Goal: Task Accomplishment & Management: Manage account settings

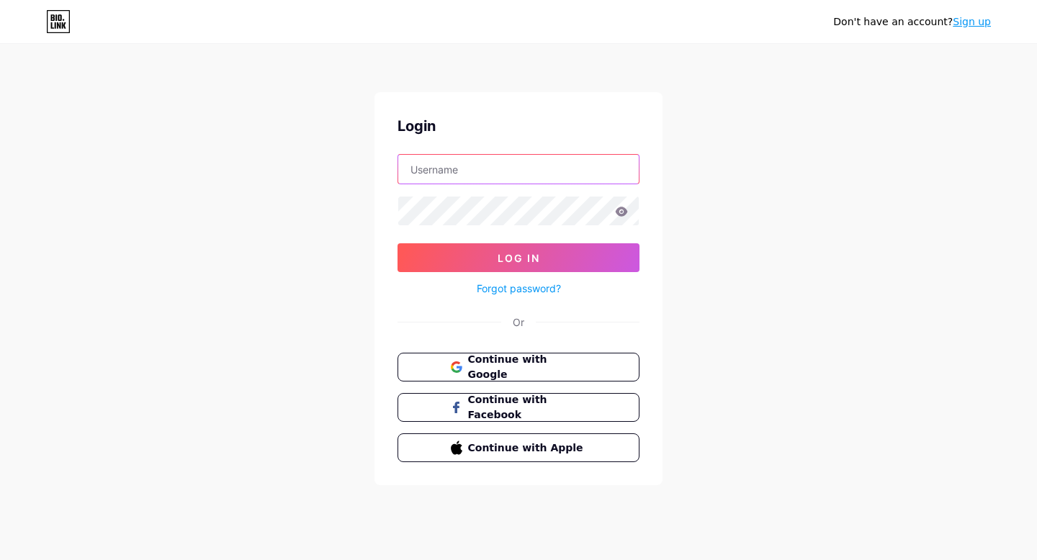
click at [483, 179] on input "text" at bounding box center [518, 169] width 241 height 29
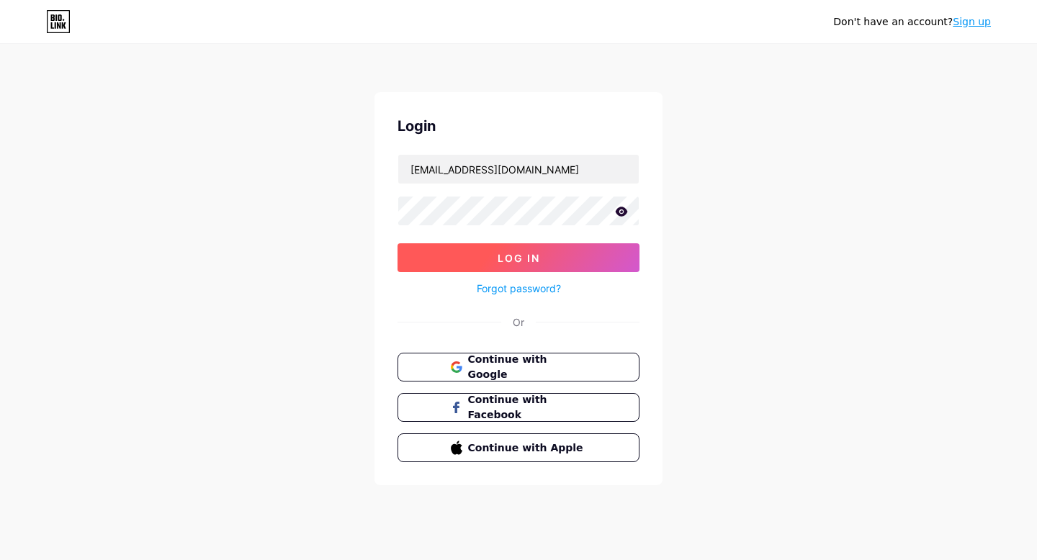
click at [506, 260] on span "Log In" at bounding box center [519, 258] width 43 height 12
click at [627, 212] on icon at bounding box center [622, 211] width 12 height 9
click at [603, 269] on button "Log In" at bounding box center [519, 257] width 242 height 29
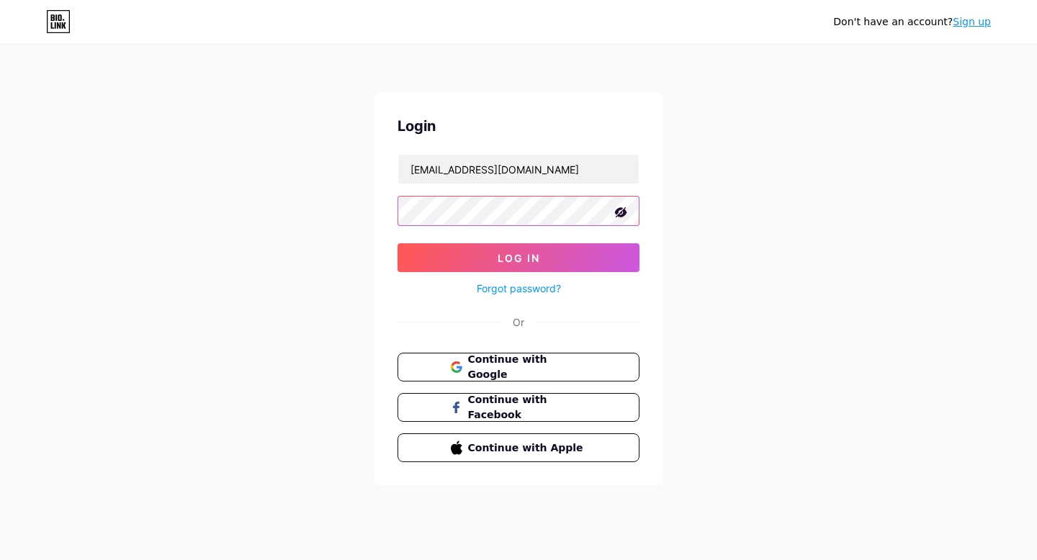
click at [398, 243] on button "Log In" at bounding box center [519, 257] width 242 height 29
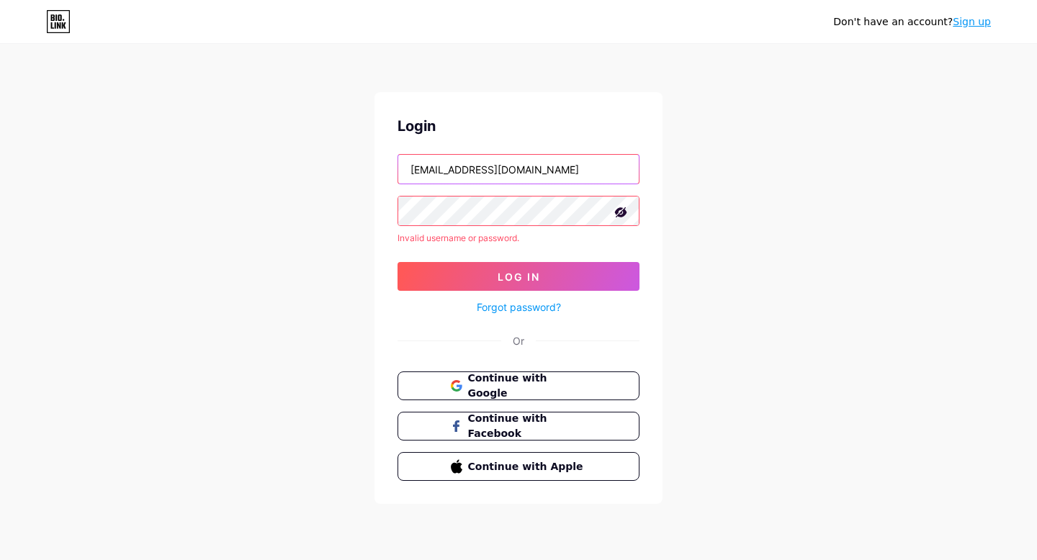
click at [416, 166] on input "Yasirabalqis@gmail.com" at bounding box center [518, 169] width 241 height 29
type input "[EMAIL_ADDRESS][DOMAIN_NAME]"
click at [525, 308] on link "Forgot password?" at bounding box center [519, 307] width 84 height 15
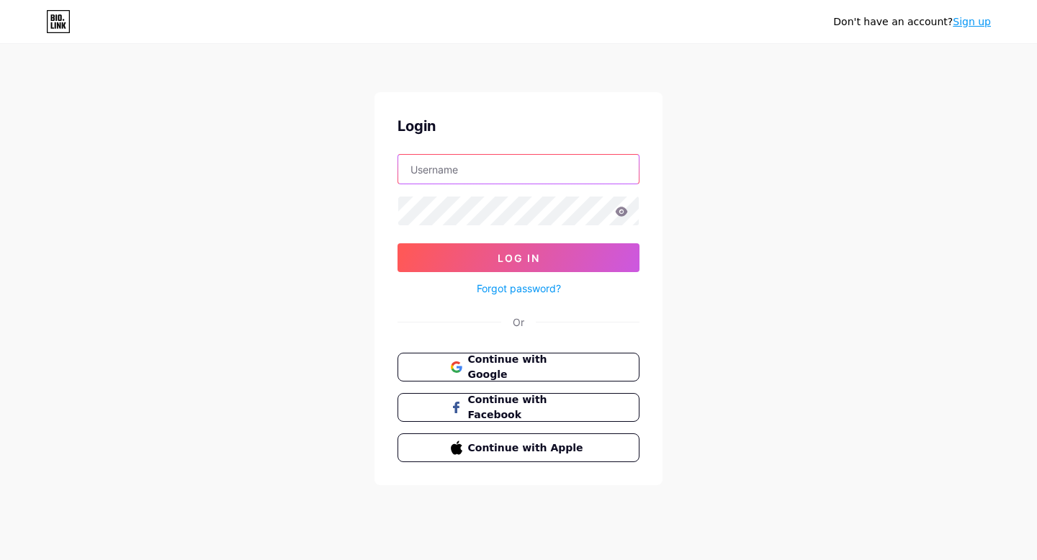
click at [464, 172] on input "text" at bounding box center [518, 169] width 241 height 29
type input "Yasirabalqis@gmail.com"
click at [511, 283] on link "Forgot password?" at bounding box center [519, 288] width 84 height 15
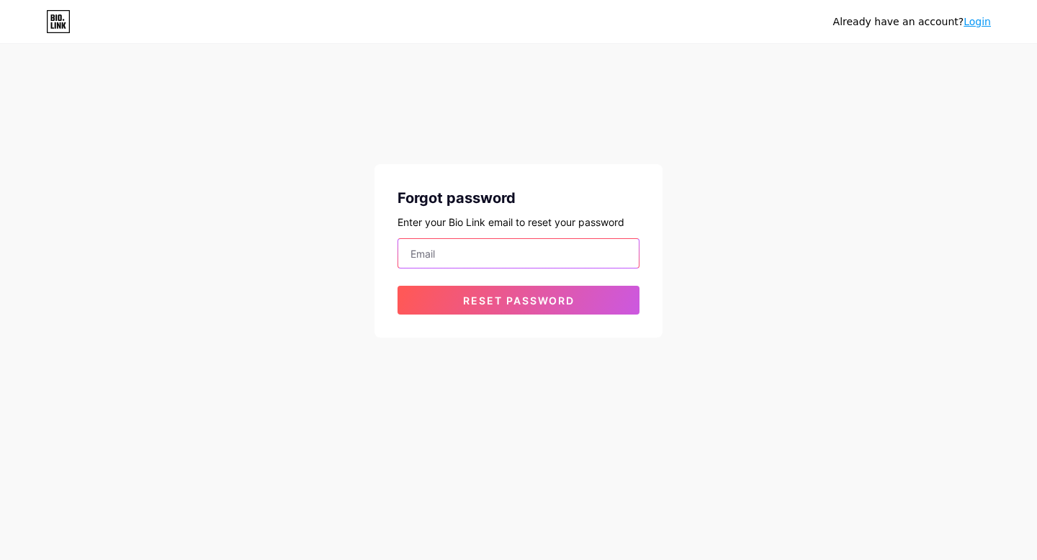
click at [514, 247] on input "email" at bounding box center [518, 253] width 241 height 29
type input "Yasirabalqis@gmail.com"
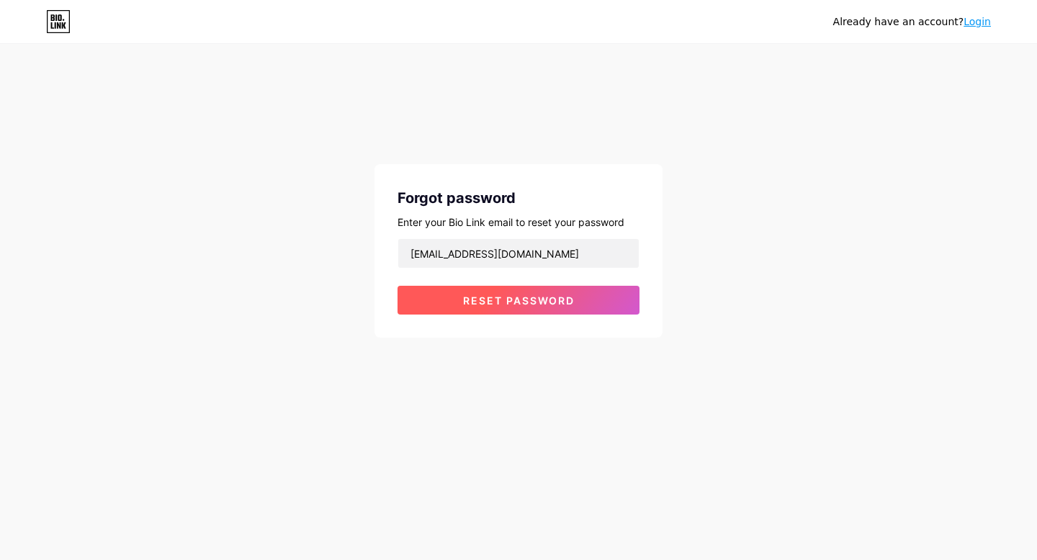
click at [545, 298] on span "Reset password" at bounding box center [519, 301] width 112 height 12
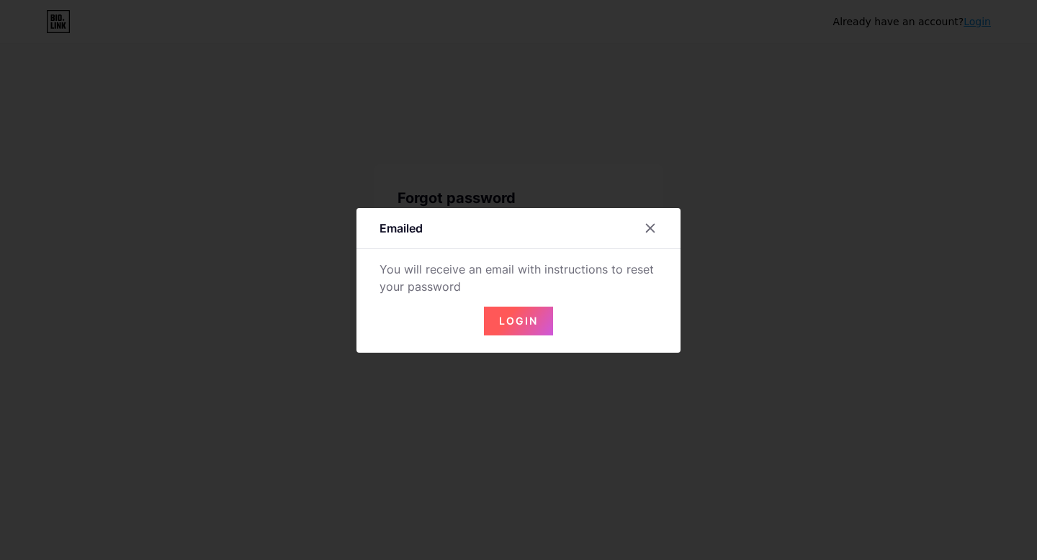
click at [526, 324] on span "Login" at bounding box center [518, 321] width 39 height 12
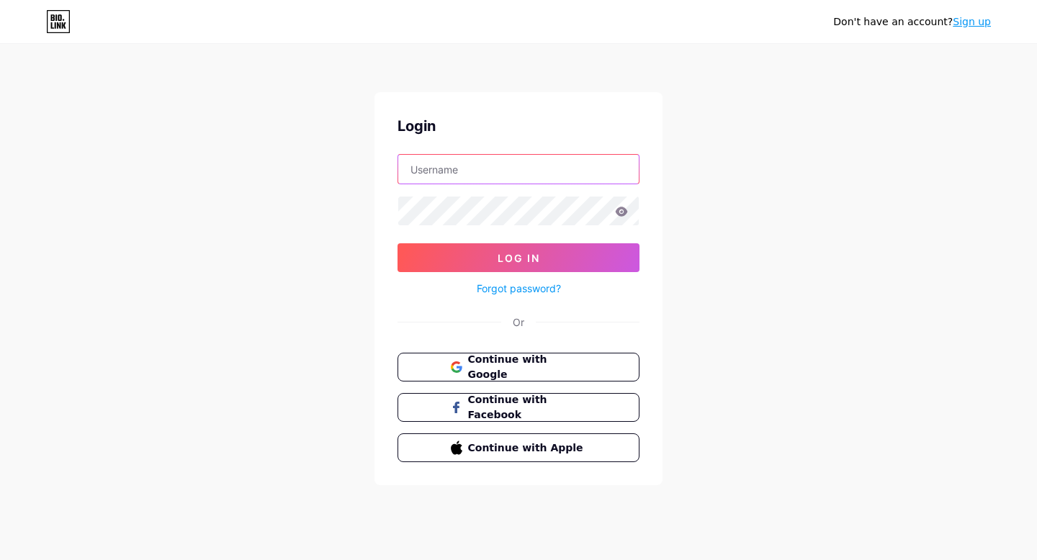
click at [531, 167] on input "text" at bounding box center [518, 169] width 241 height 29
type input "[EMAIL_ADDRESS][DOMAIN_NAME]"
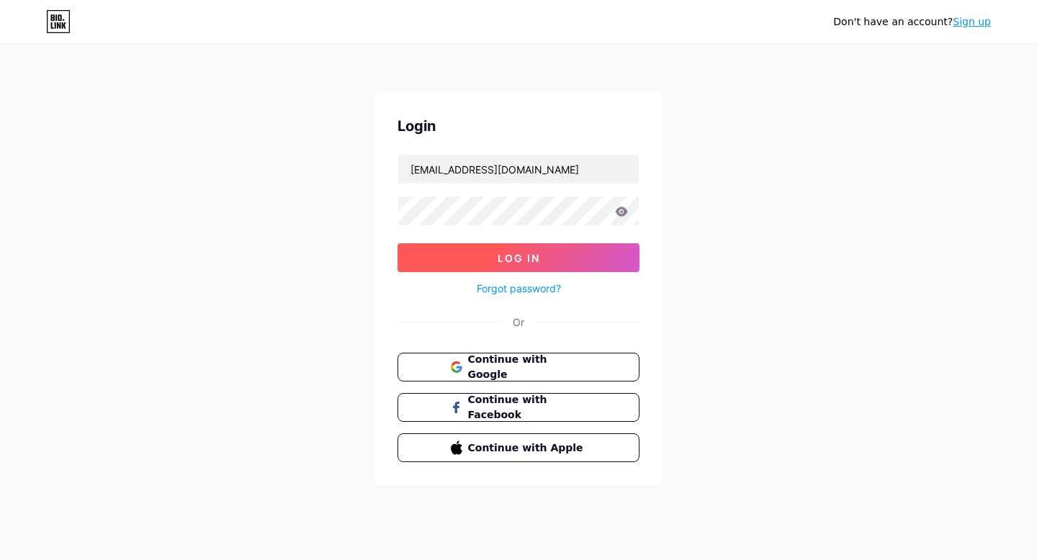
click at [550, 248] on button "Log In" at bounding box center [519, 257] width 242 height 29
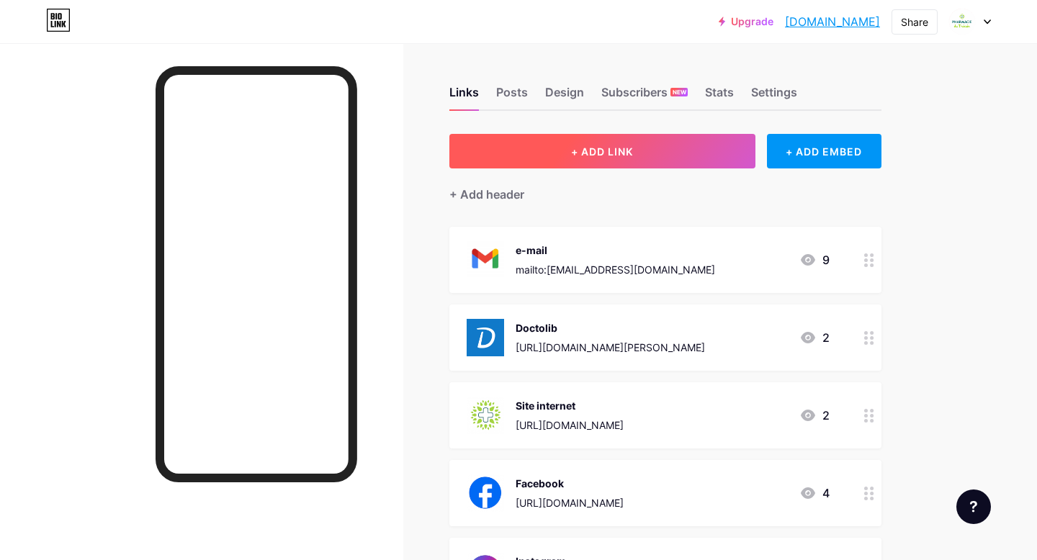
click at [631, 146] on span "+ ADD LINK" at bounding box center [602, 152] width 62 height 12
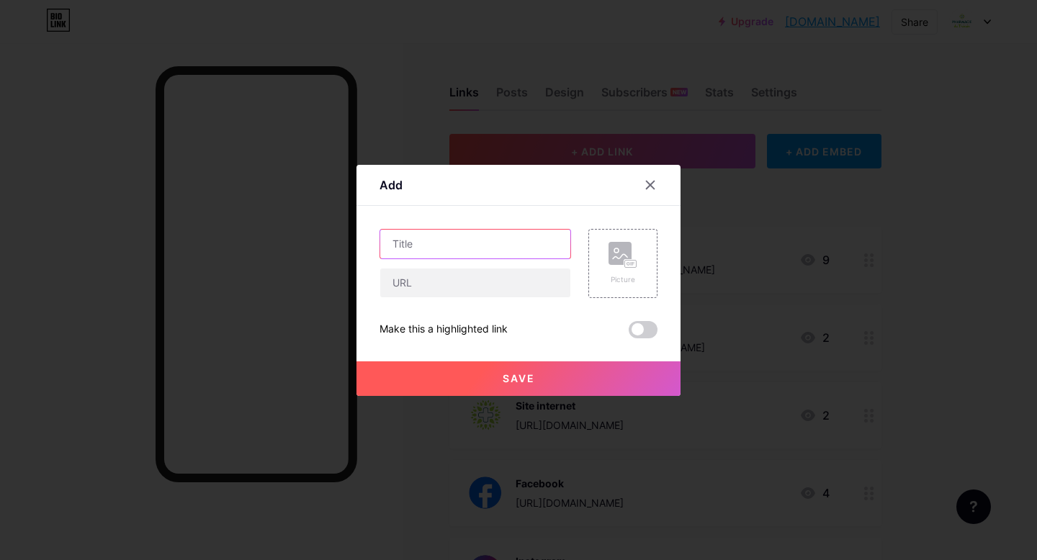
click at [524, 240] on input "text" at bounding box center [475, 244] width 190 height 29
click at [524, 287] on input "text" at bounding box center [475, 283] width 190 height 29
paste input "[URL][DOMAIN_NAME]"
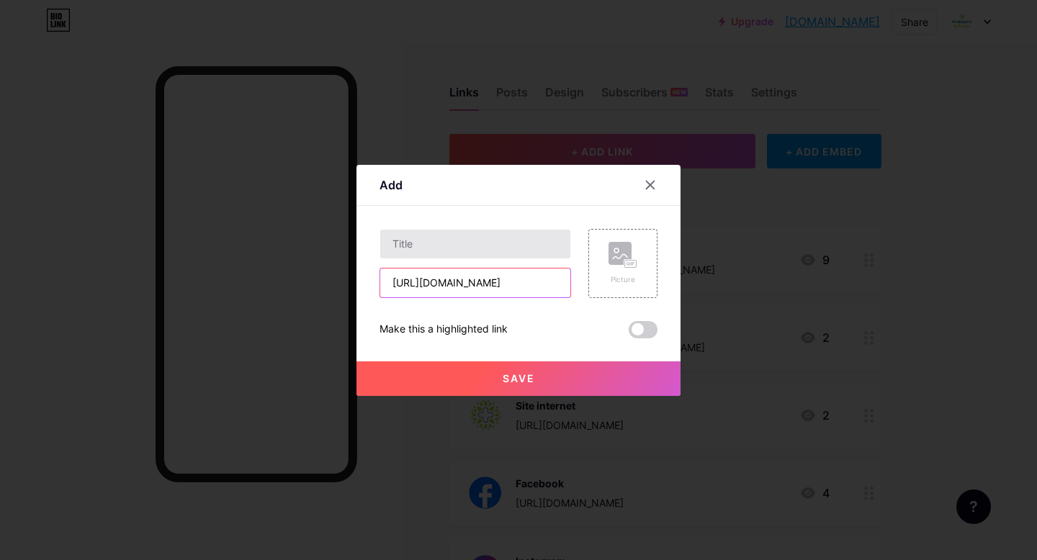
type input "[URL][DOMAIN_NAME]"
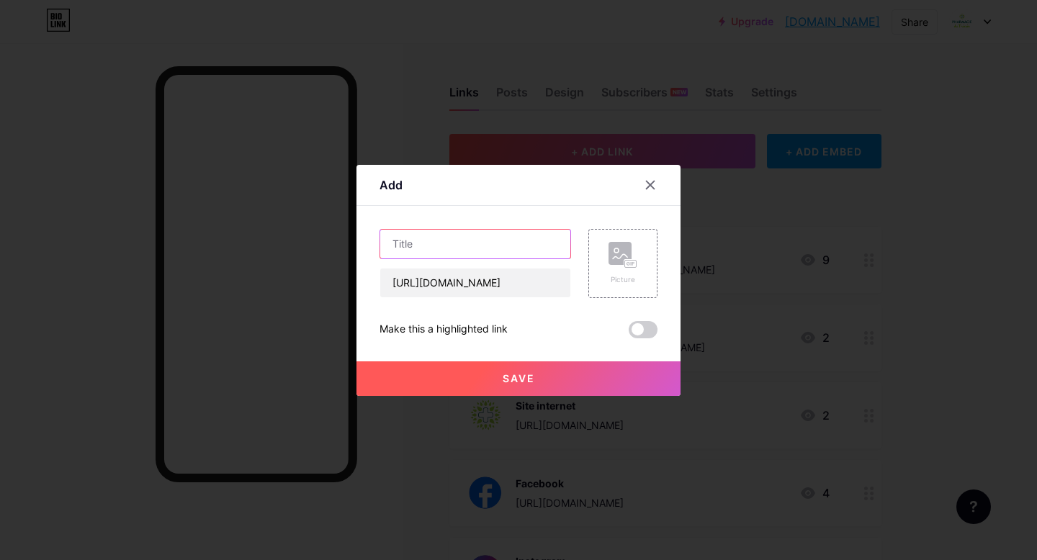
click at [528, 246] on input "text" at bounding box center [475, 244] width 190 height 29
click at [519, 247] on input "Signez la pétition ! Non au désert" at bounding box center [475, 244] width 190 height 29
click at [563, 244] on input "Signez la pétition ! Non aux désert" at bounding box center [475, 244] width 190 height 29
click at [548, 246] on input "Signez la pétition ! Non aux déserts" at bounding box center [475, 244] width 190 height 29
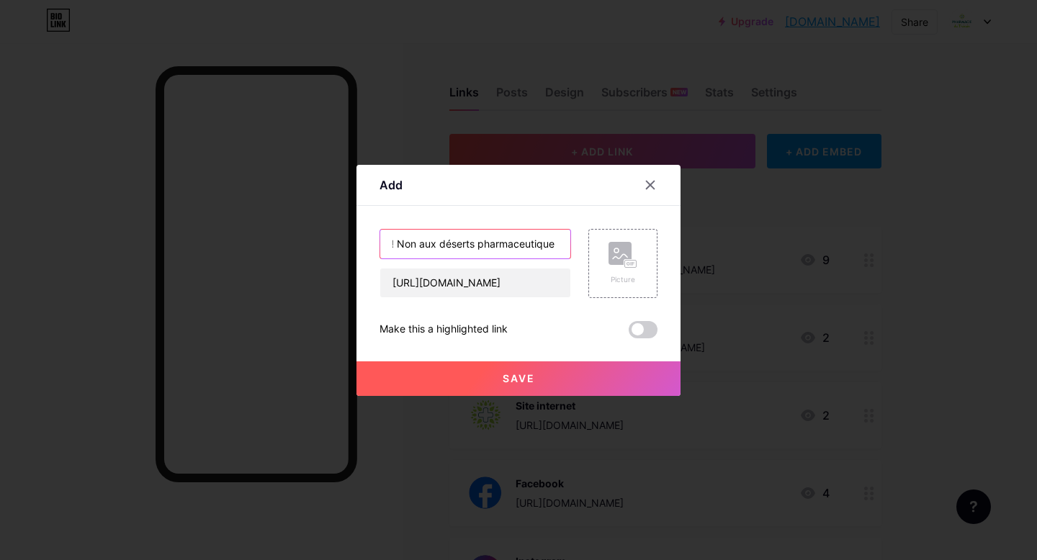
scroll to position [0, 89]
type input "Signez la pétition ! Non aux déserts pharmaceutique !"
click at [617, 265] on icon at bounding box center [623, 255] width 29 height 27
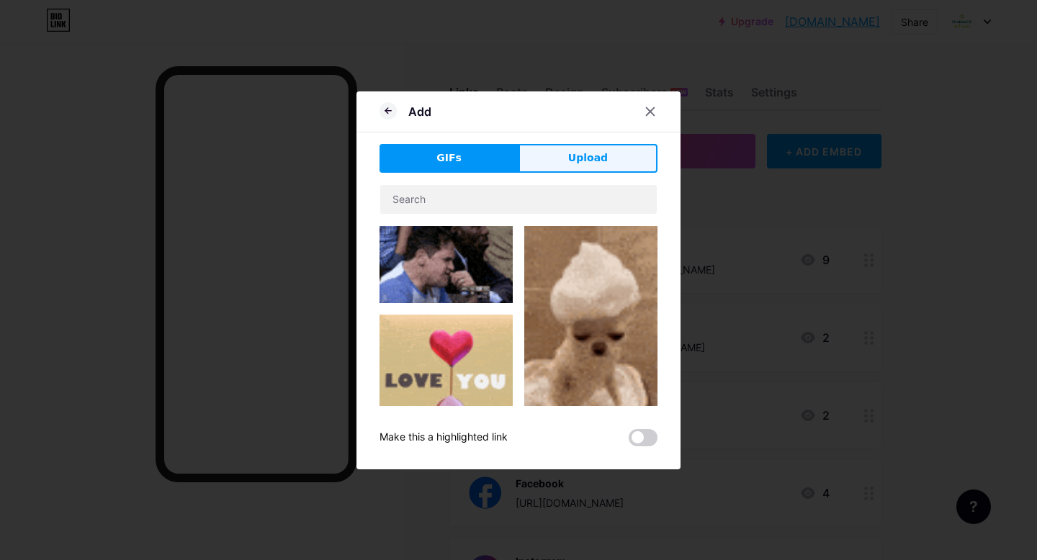
click at [595, 152] on span "Upload" at bounding box center [588, 158] width 40 height 15
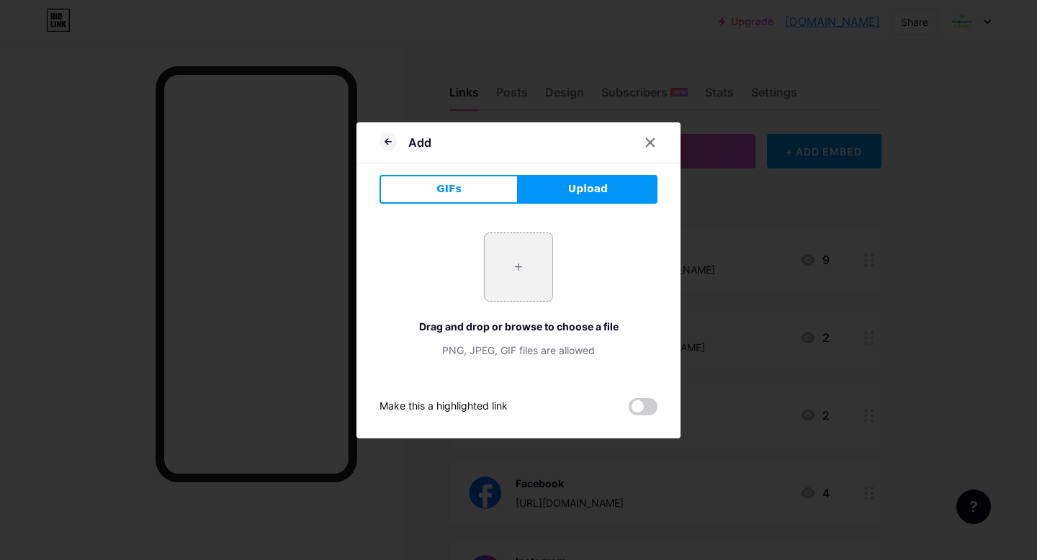
click at [520, 259] on input "file" at bounding box center [519, 267] width 68 height 68
type input "C:\fakepath\Capture d’écran [DATE] 23.39.24.png"
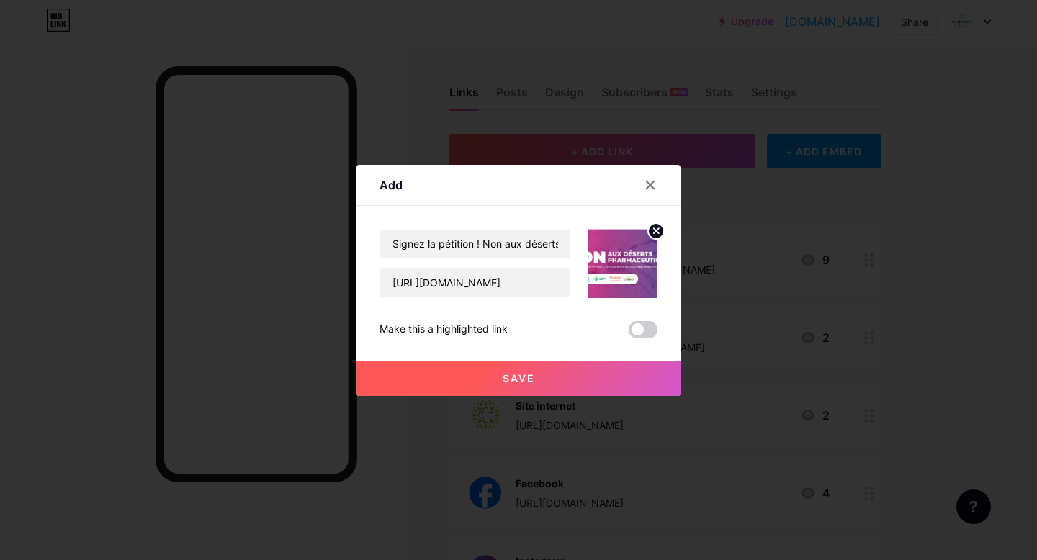
click at [475, 329] on div "Make this a highlighted link" at bounding box center [444, 329] width 128 height 17
click at [634, 328] on span at bounding box center [643, 329] width 29 height 17
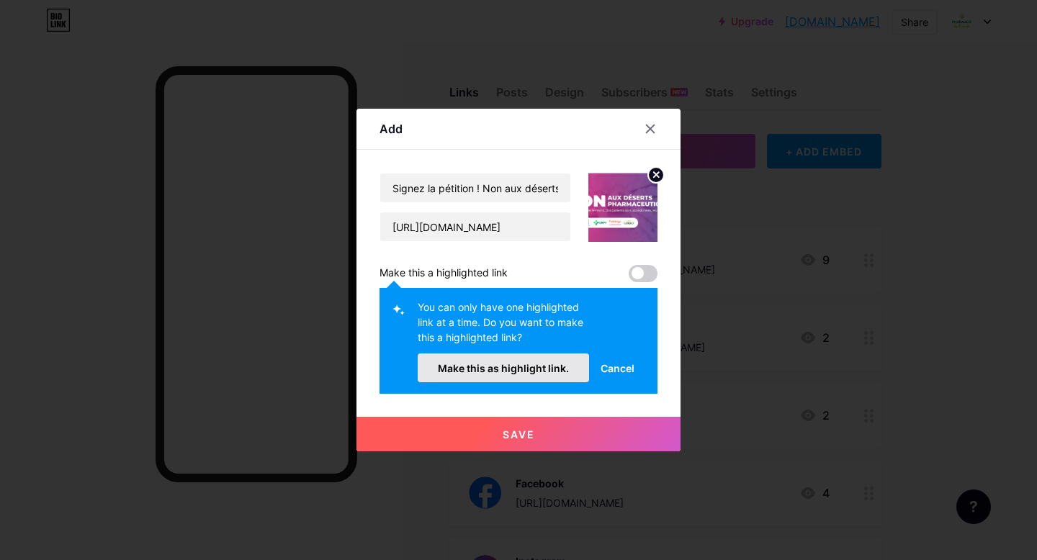
click at [558, 366] on span "Make this as highlight link." at bounding box center [503, 368] width 131 height 12
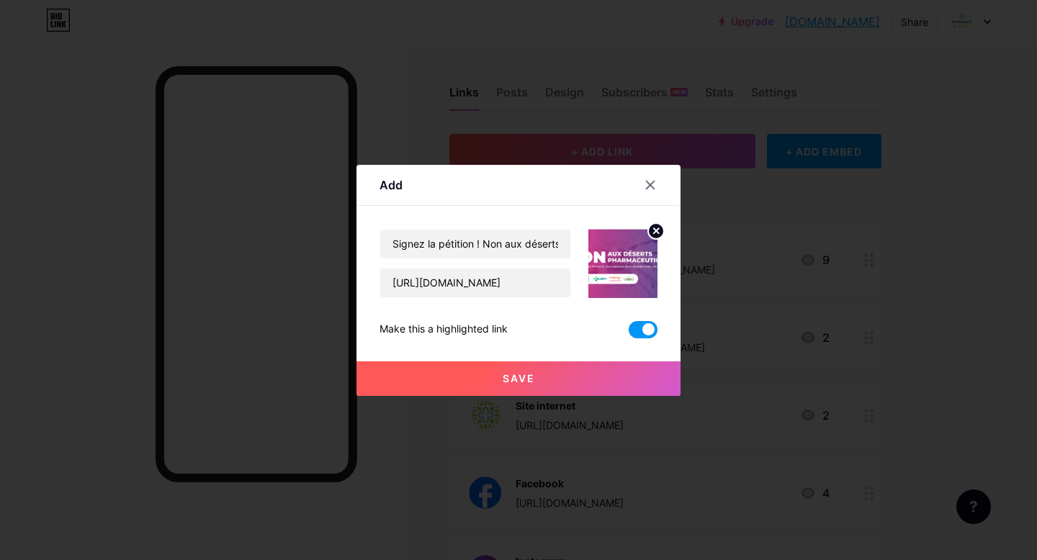
click at [556, 389] on button "Save" at bounding box center [519, 379] width 324 height 35
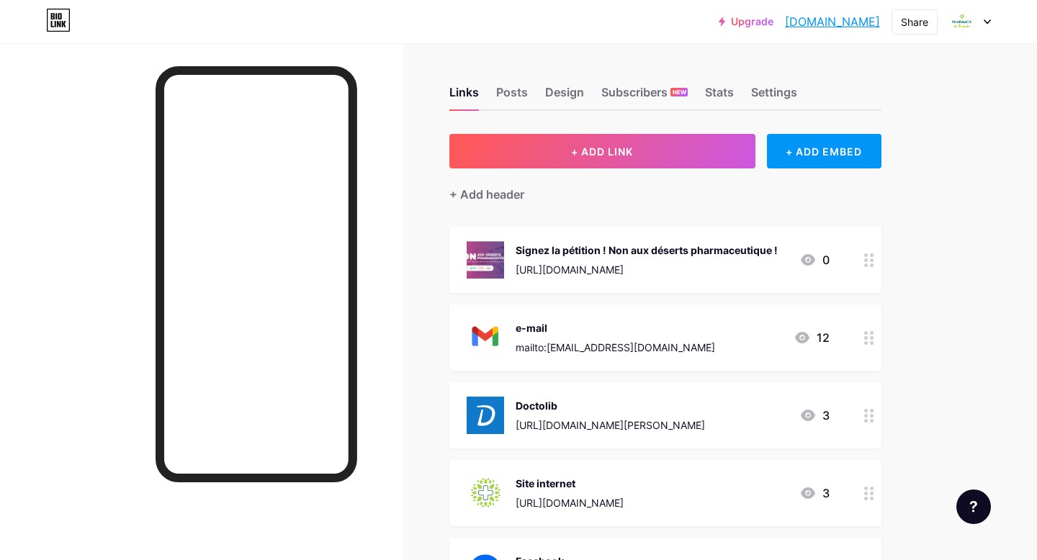
click at [696, 246] on div "Signez la pétition ! Non aux déserts pharmaceutique !" at bounding box center [647, 250] width 262 height 15
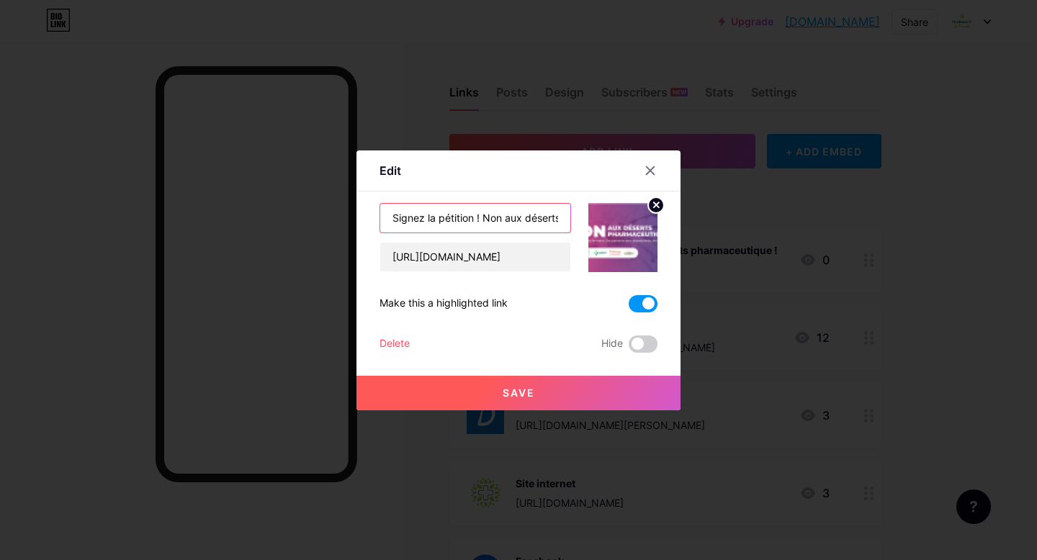
click at [480, 217] on input "Signez la pétition ! Non aux déserts pharmaceutique !" at bounding box center [475, 218] width 190 height 29
type input "Signez la pétition, Non aux déserts pharmaceutique !"
click at [516, 384] on button "Save" at bounding box center [519, 393] width 324 height 35
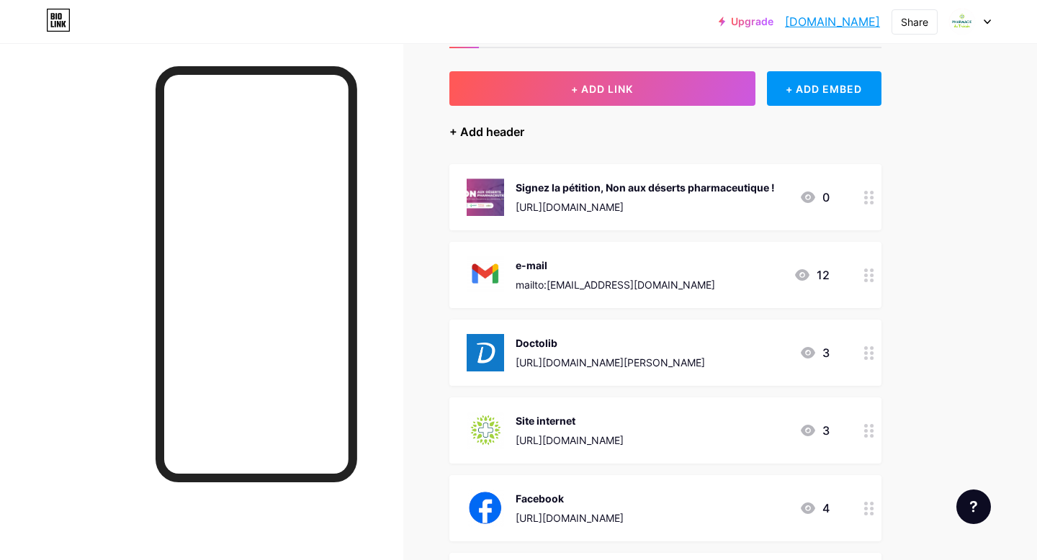
scroll to position [19, 0]
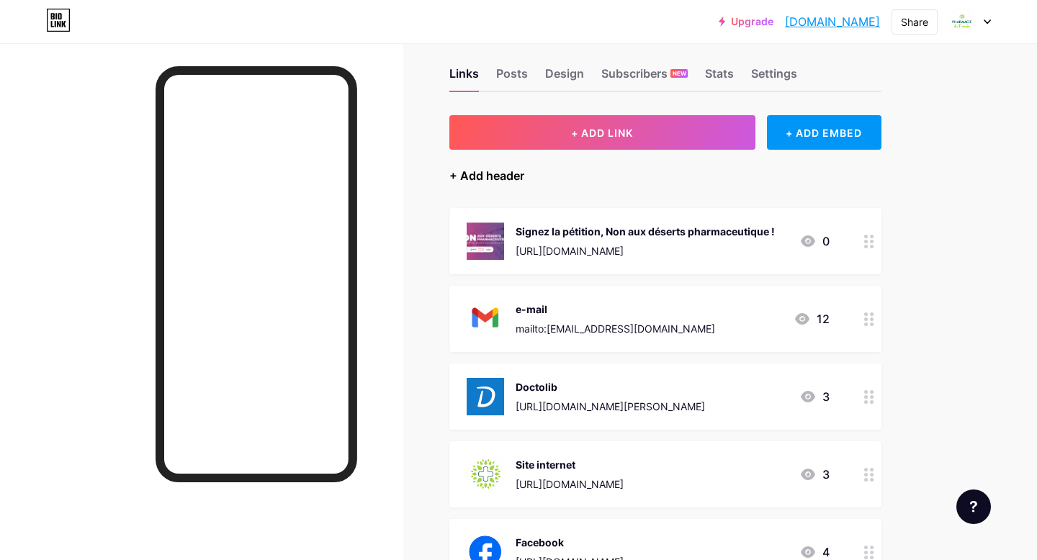
click at [504, 179] on div "+ Add header" at bounding box center [487, 175] width 75 height 17
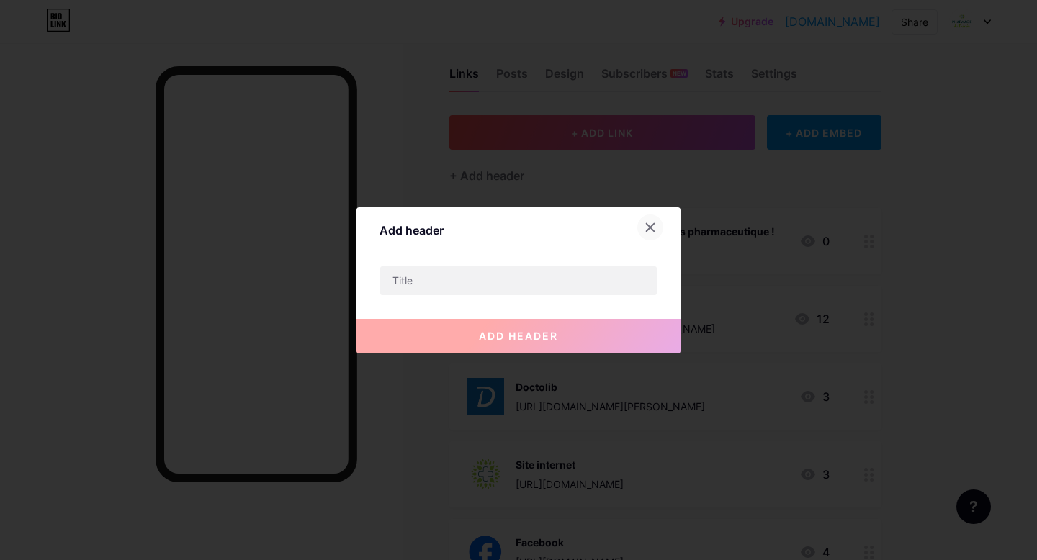
click at [654, 226] on icon at bounding box center [651, 228] width 12 height 12
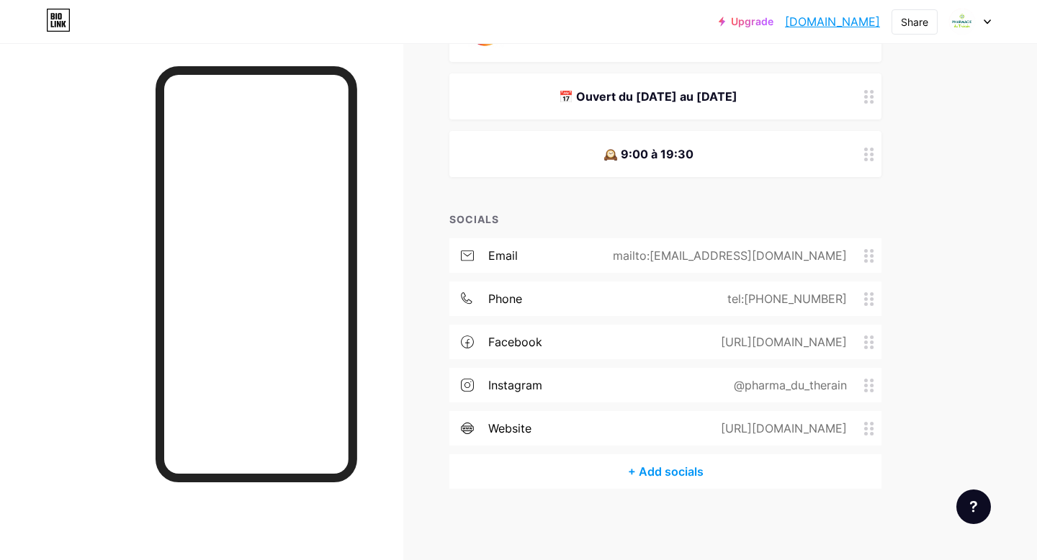
scroll to position [0, 0]
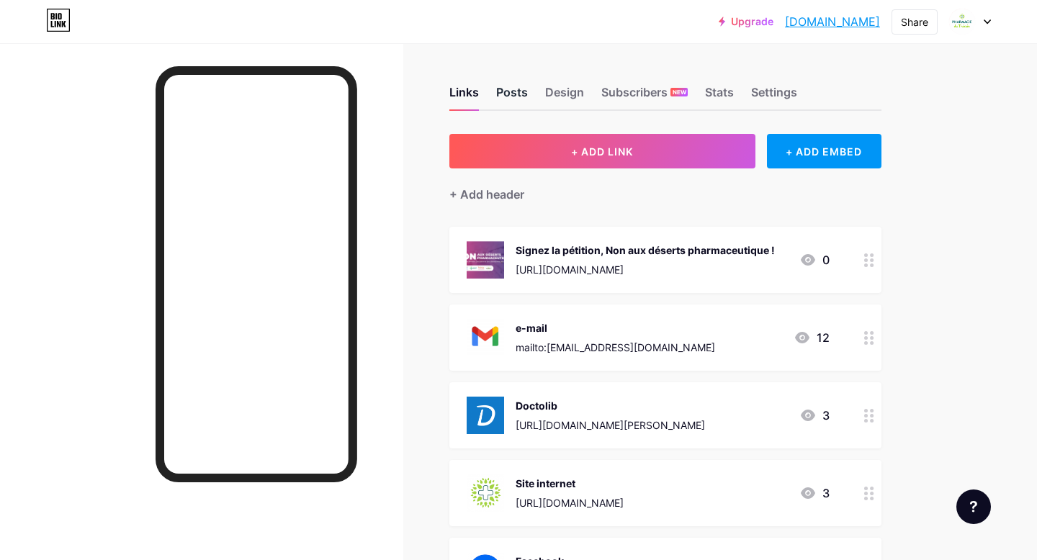
click at [524, 98] on div "Posts" at bounding box center [512, 97] width 32 height 26
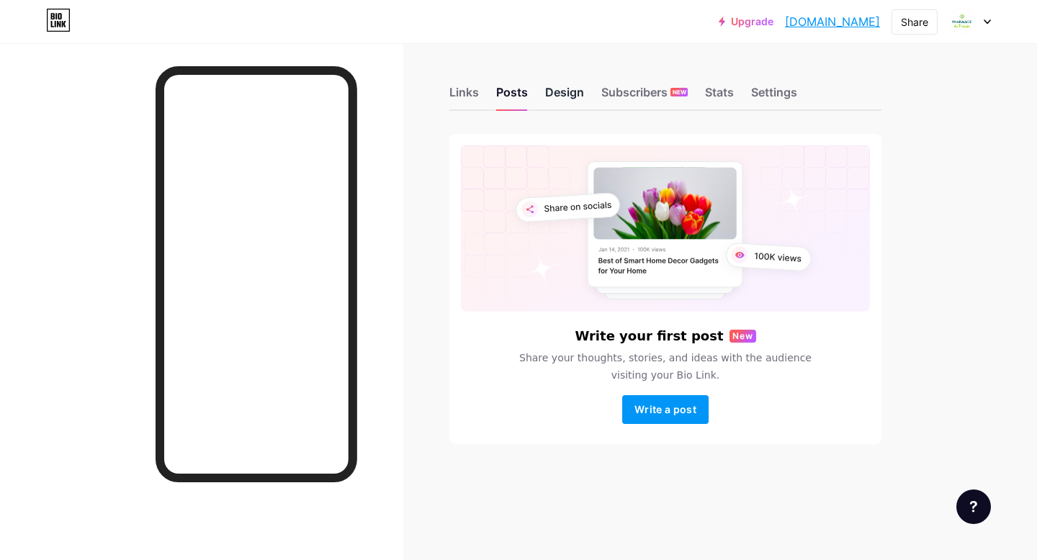
click at [567, 94] on div "Design" at bounding box center [564, 97] width 39 height 26
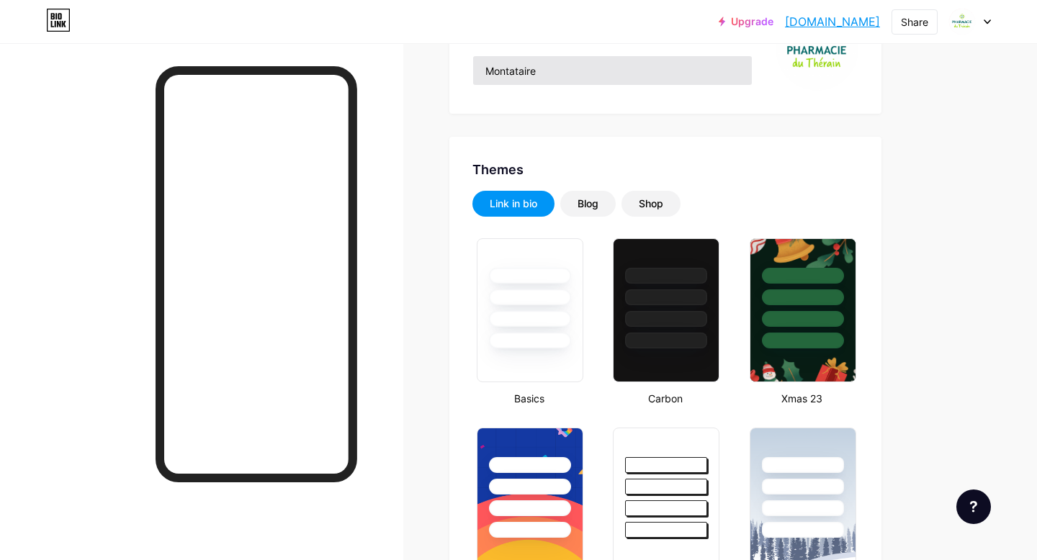
type input "#febc78"
type input "#ffffff"
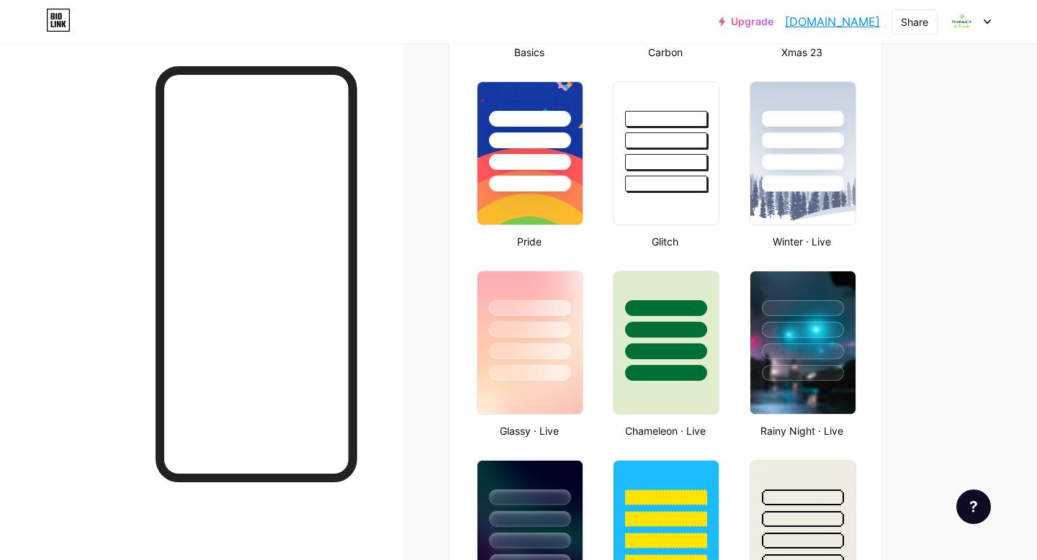
scroll to position [635, 0]
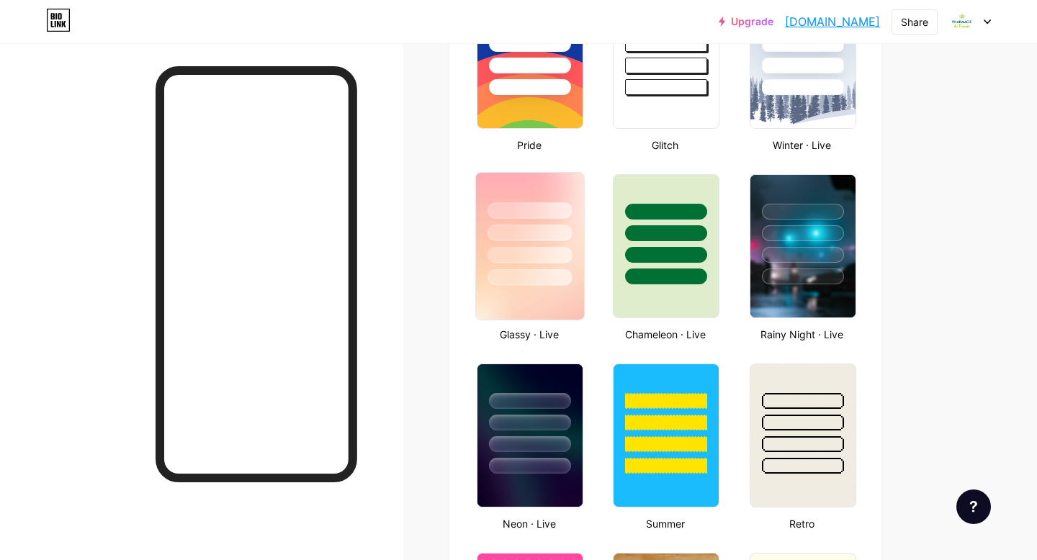
click at [565, 303] on img at bounding box center [530, 246] width 108 height 147
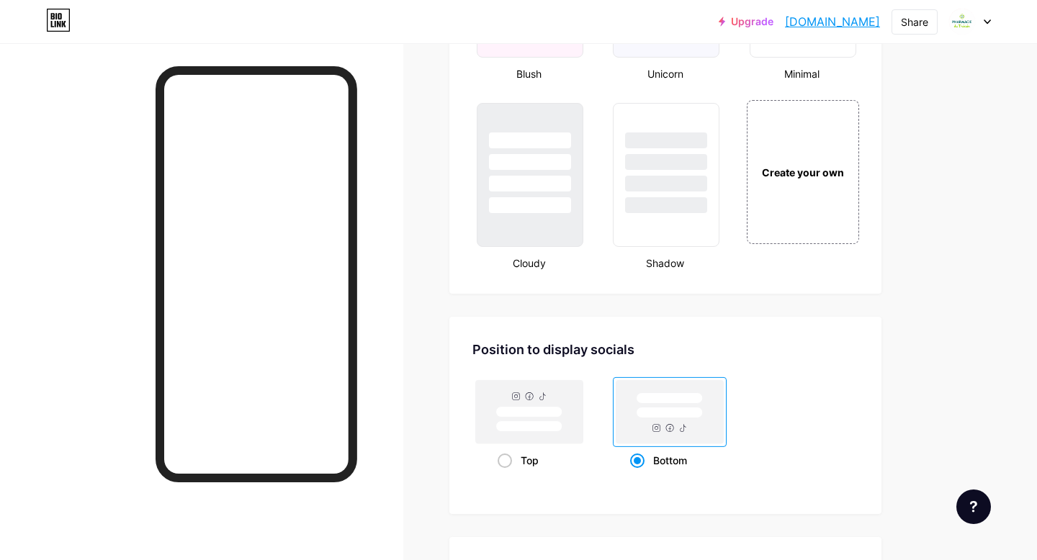
scroll to position [1643, 0]
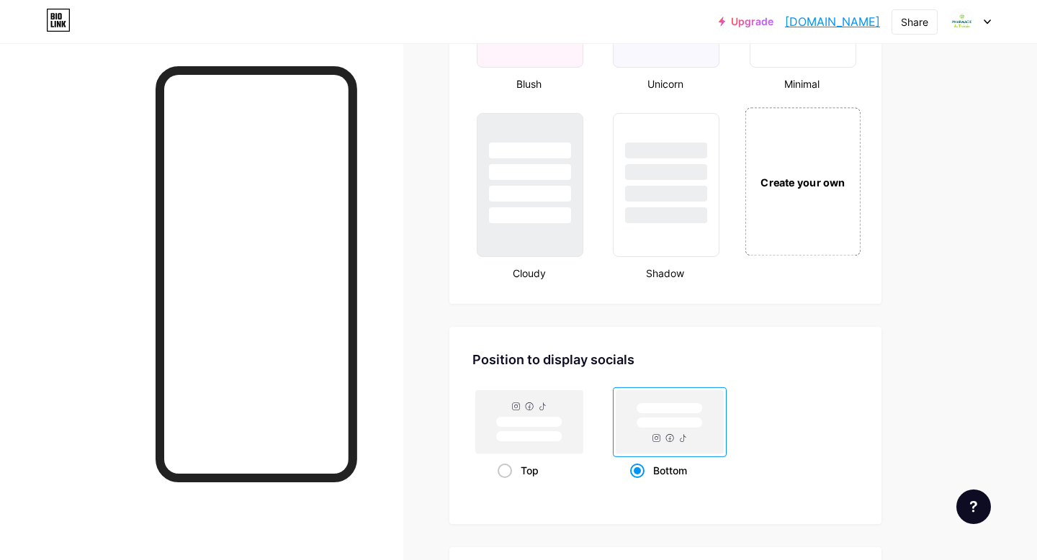
click at [769, 184] on div "Create your own" at bounding box center [802, 182] width 108 height 16
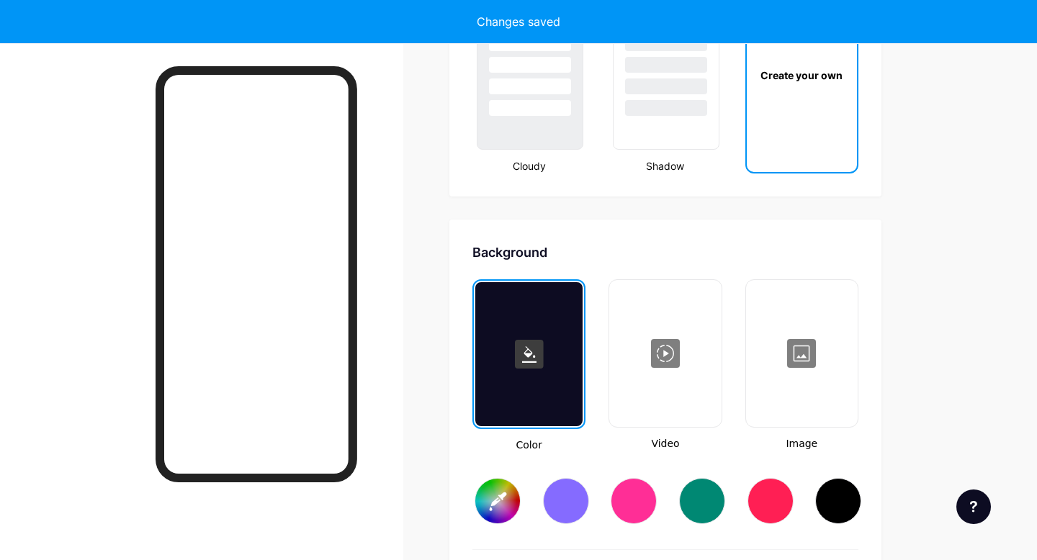
type input "#ffffff"
type input "#000000"
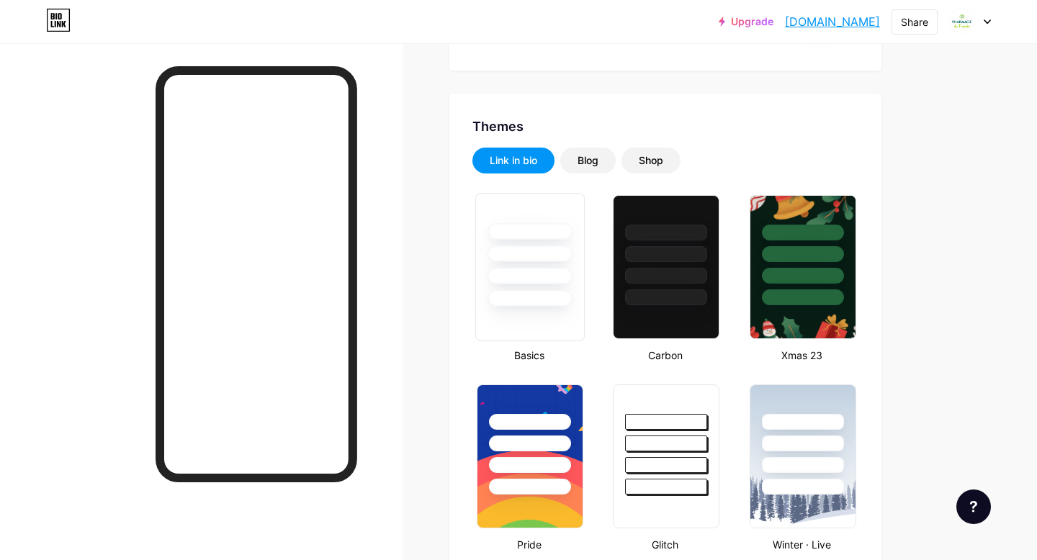
scroll to position [0, 0]
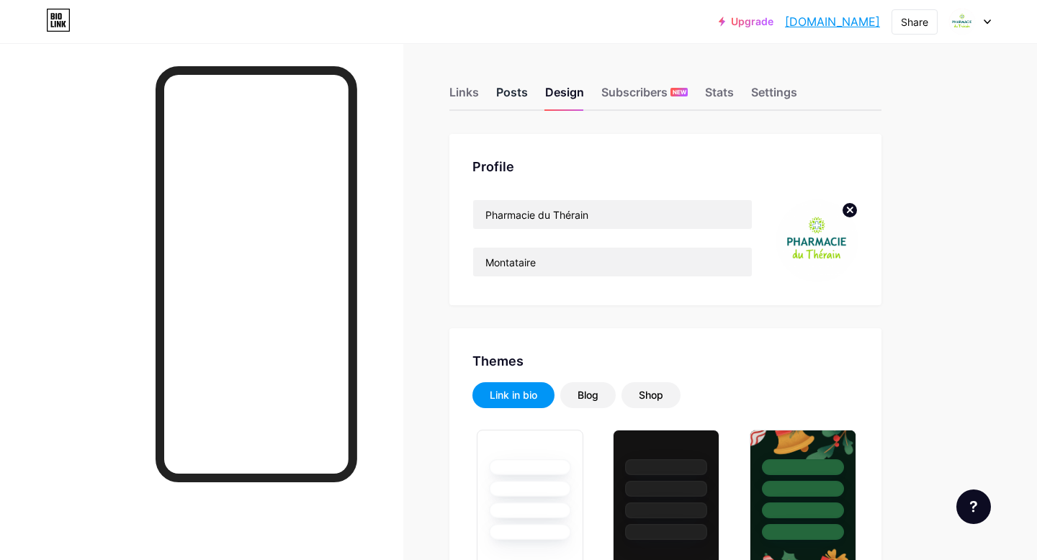
click at [514, 84] on div "Posts" at bounding box center [512, 97] width 32 height 26
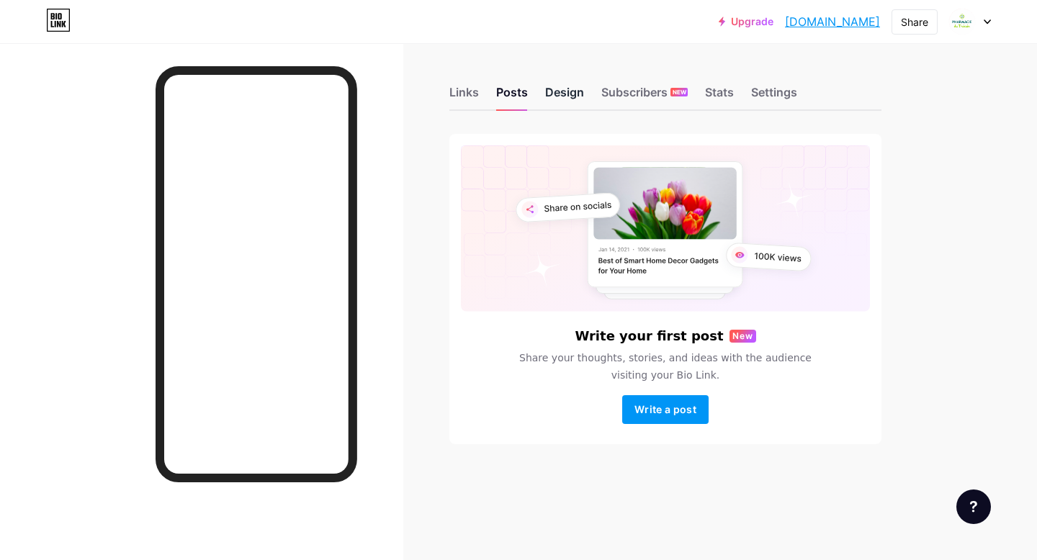
click at [562, 86] on div "Design" at bounding box center [564, 97] width 39 height 26
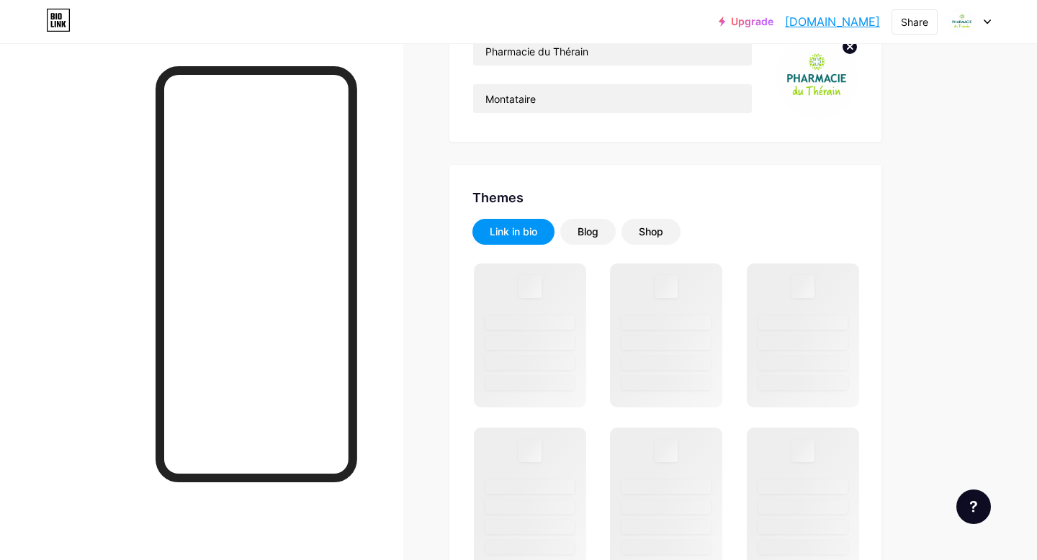
scroll to position [177, 0]
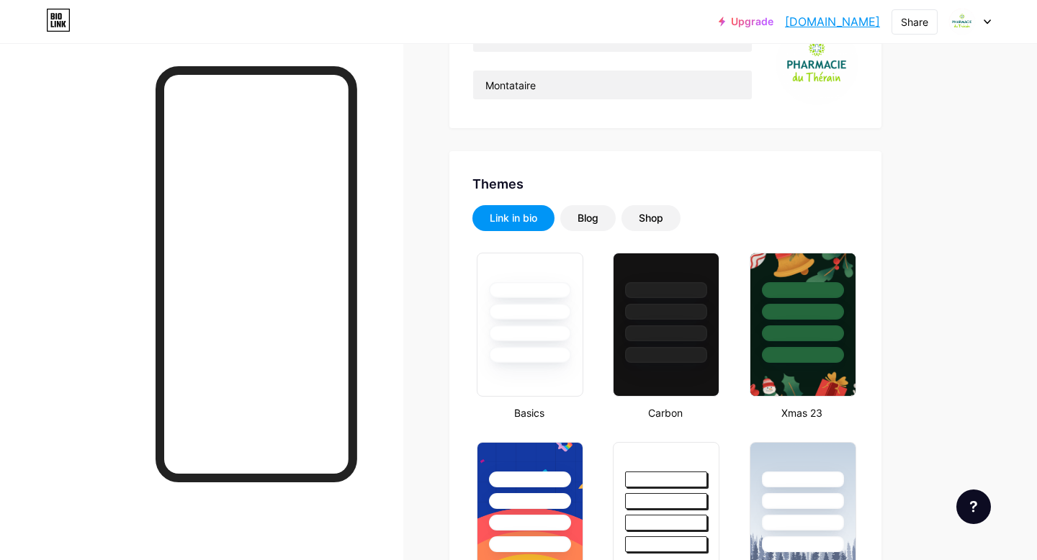
type input "#ffffff"
type input "#000000"
click at [576, 315] on div at bounding box center [530, 307] width 108 height 113
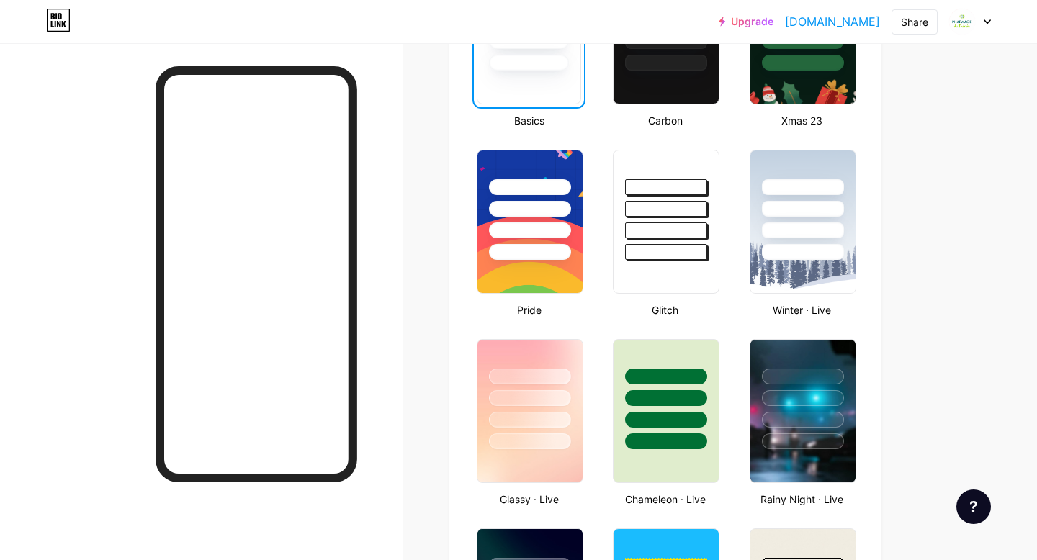
scroll to position [465, 0]
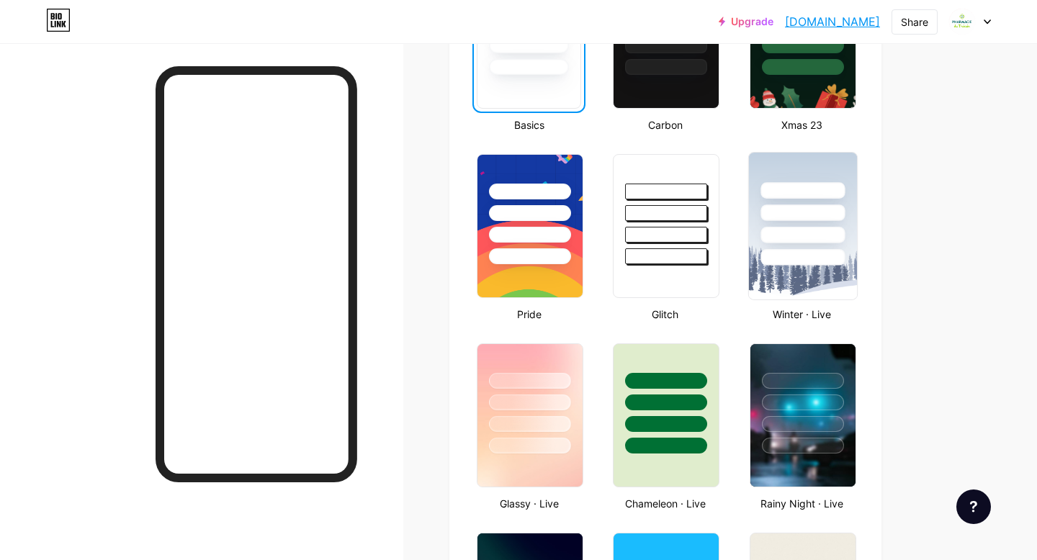
click at [786, 243] on div at bounding box center [803, 235] width 84 height 17
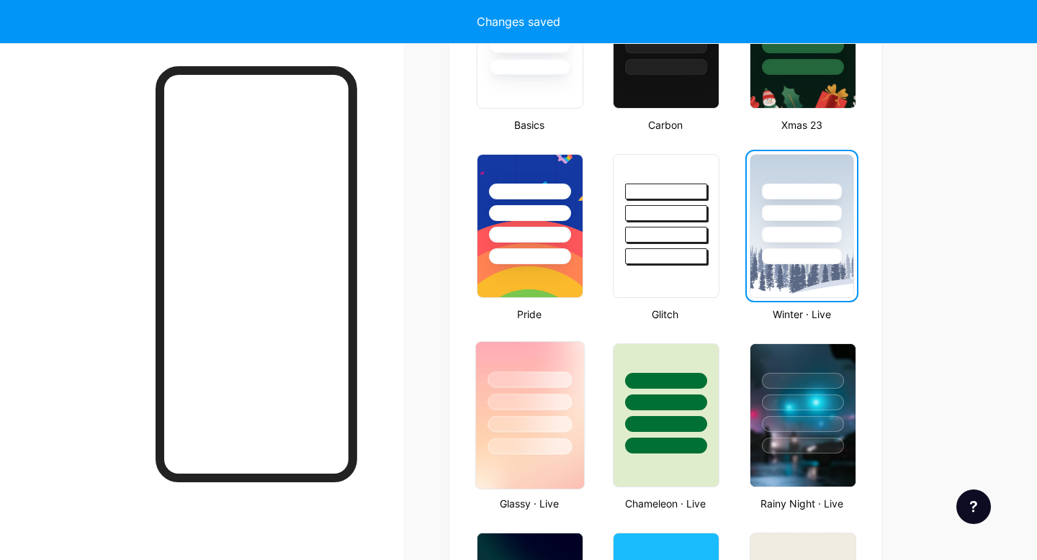
click at [550, 403] on div at bounding box center [530, 402] width 84 height 17
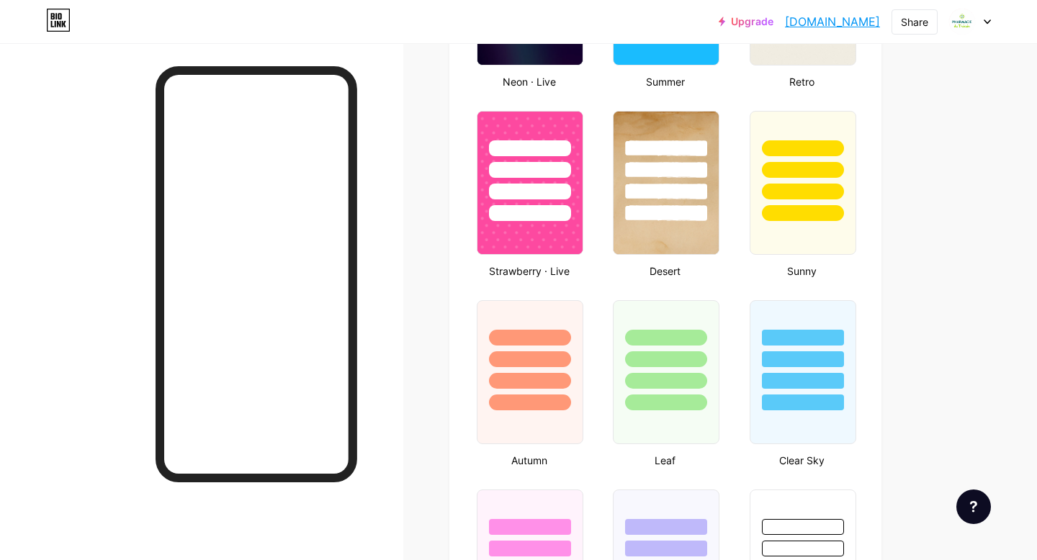
scroll to position [1093, 0]
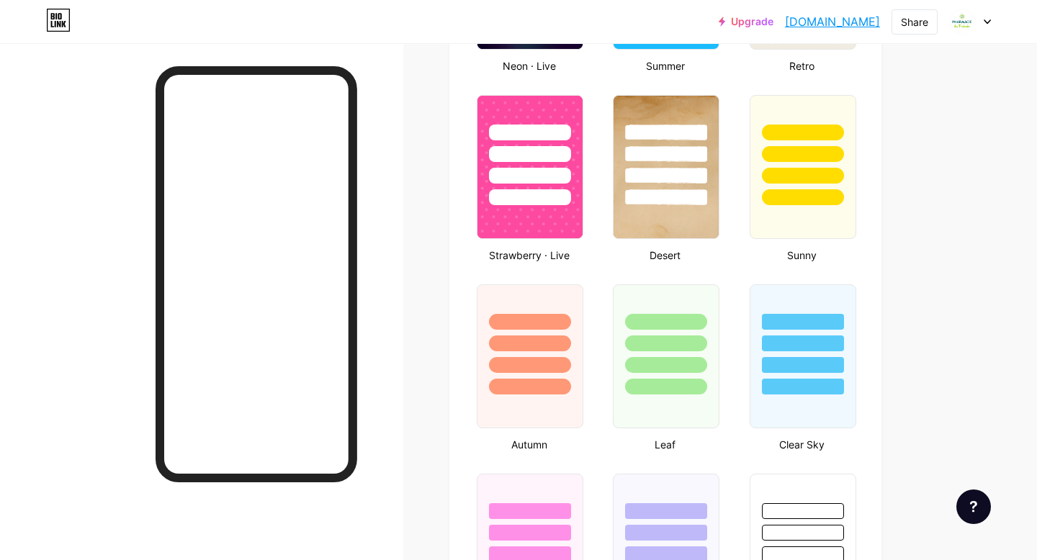
click at [550, 403] on div at bounding box center [530, 357] width 107 height 144
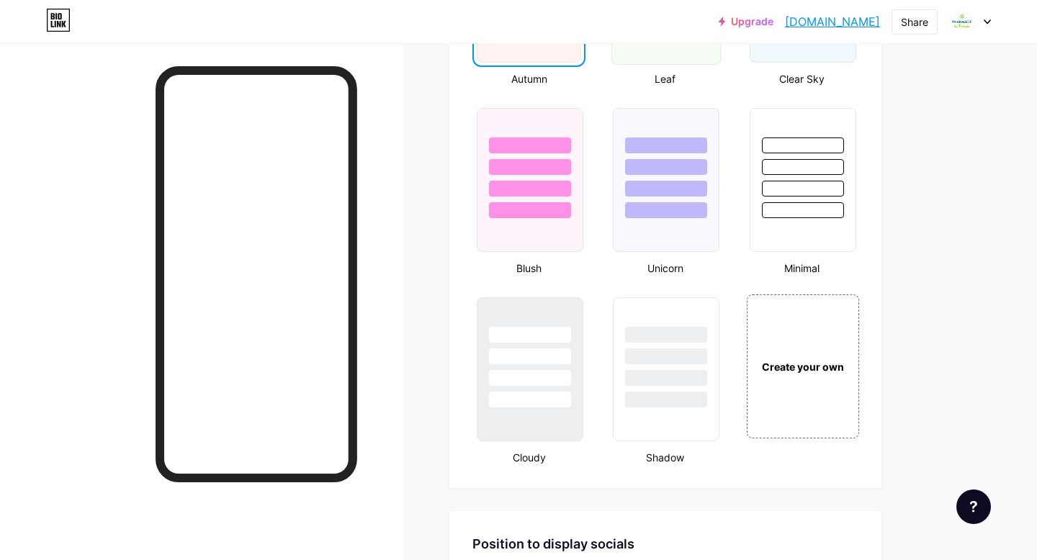
scroll to position [0, 0]
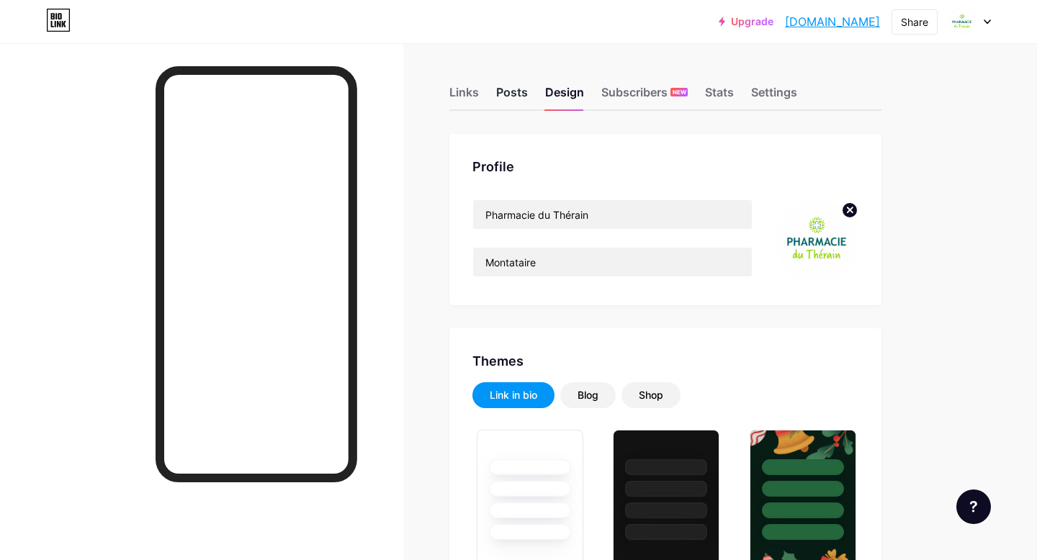
click at [508, 91] on div "Posts" at bounding box center [512, 97] width 32 height 26
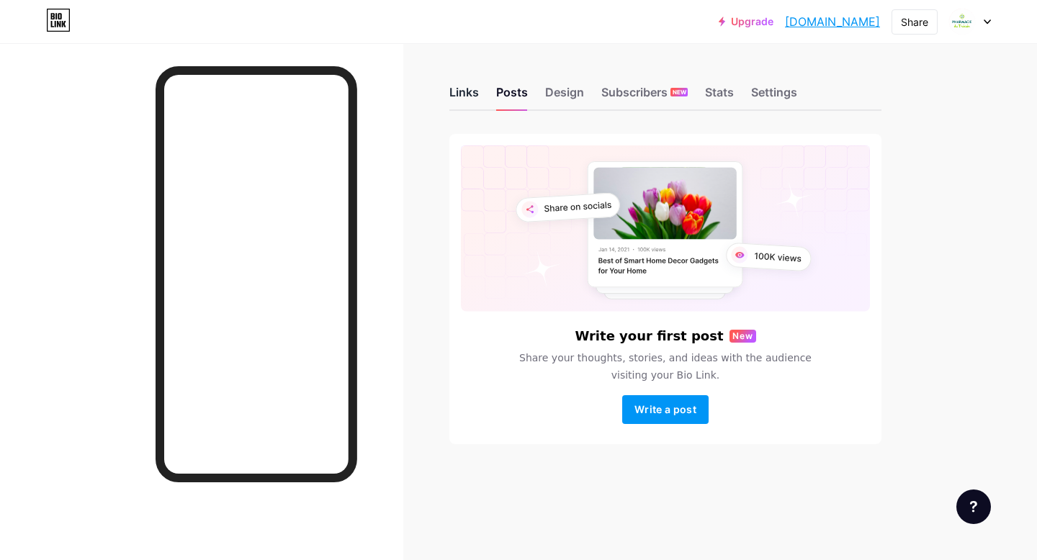
click at [464, 94] on div "Links" at bounding box center [465, 97] width 30 height 26
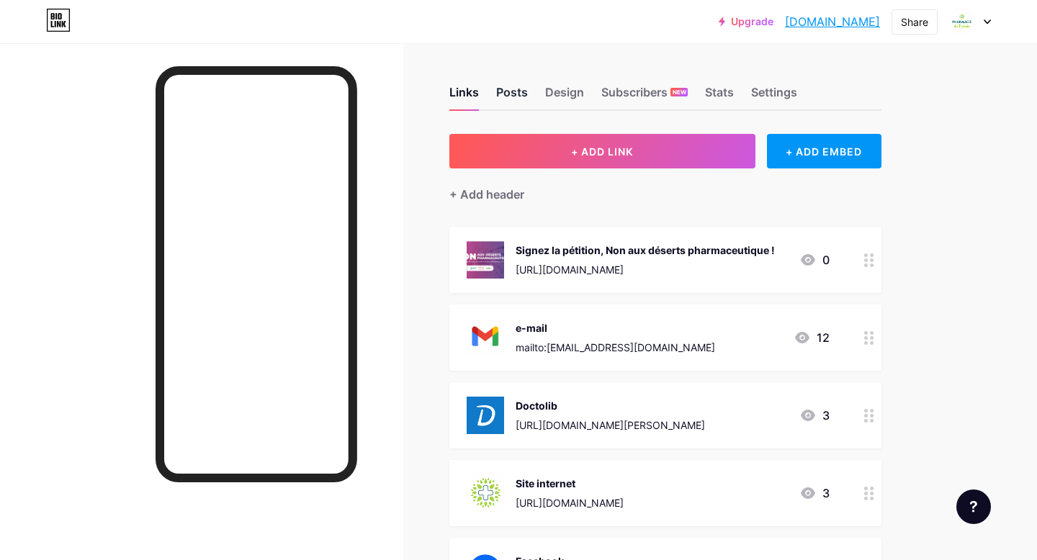
click at [517, 93] on div "Posts" at bounding box center [512, 97] width 32 height 26
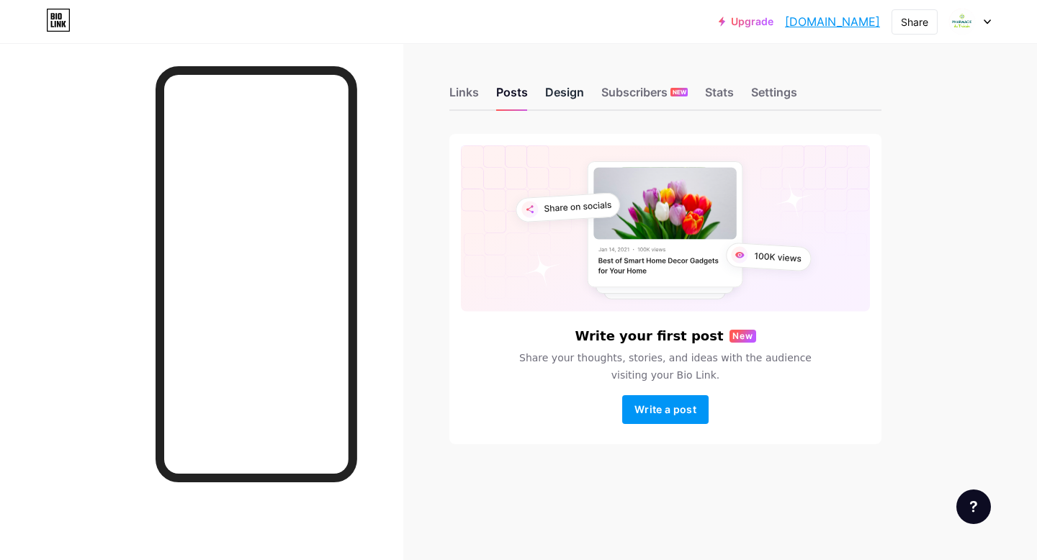
click at [576, 94] on div "Design" at bounding box center [564, 97] width 39 height 26
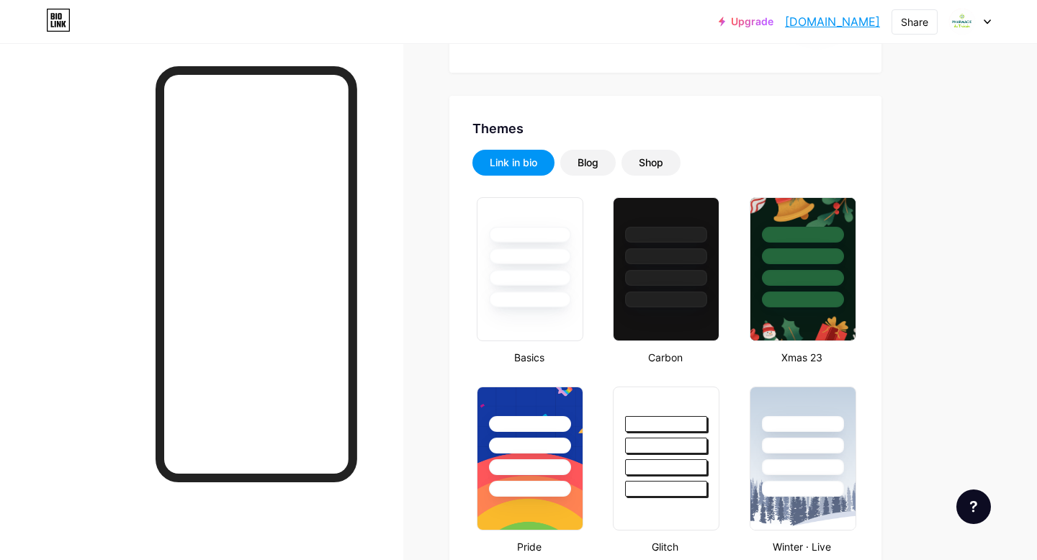
scroll to position [238, 0]
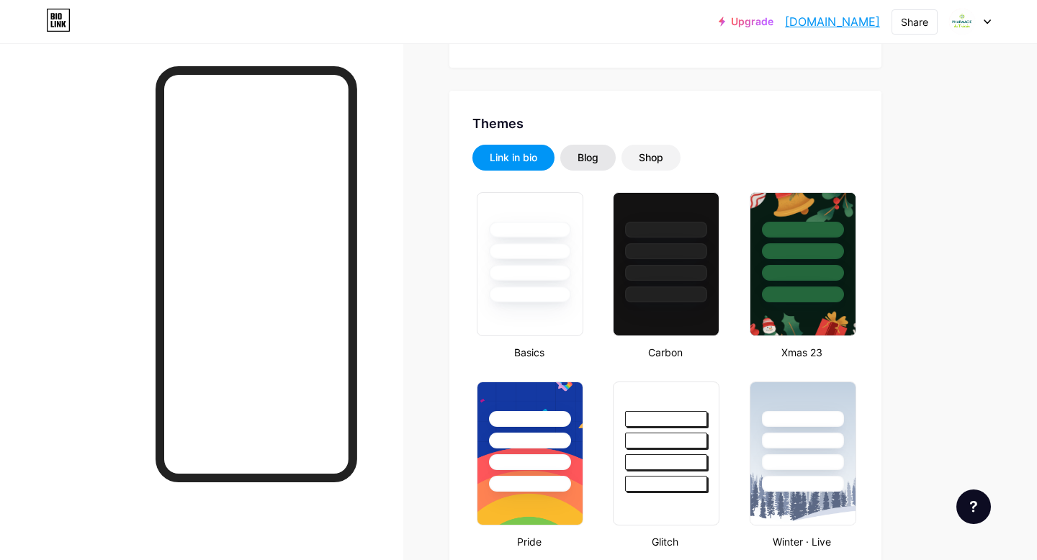
click at [584, 149] on div "Blog" at bounding box center [587, 158] width 55 height 26
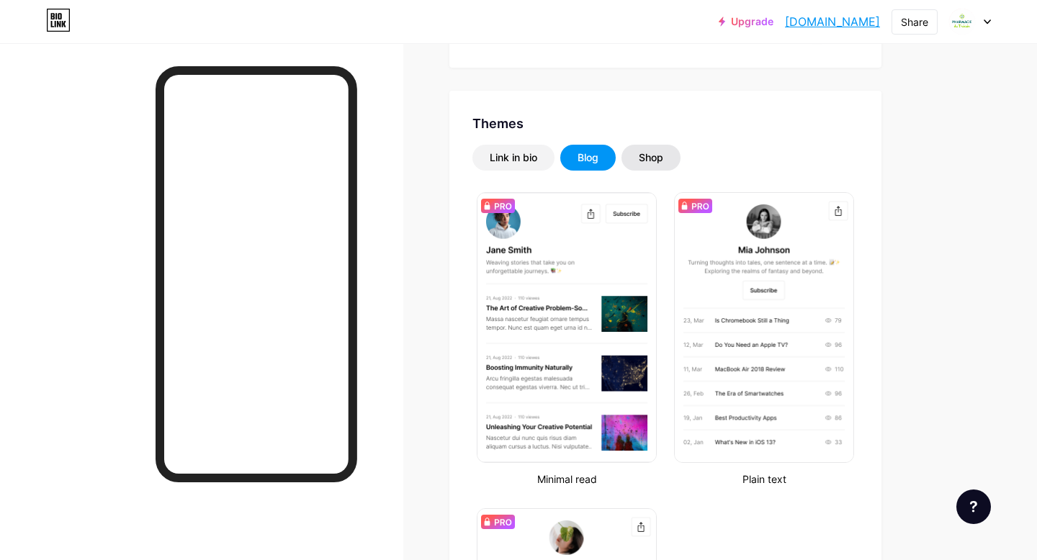
click at [638, 158] on div "Shop" at bounding box center [651, 158] width 59 height 26
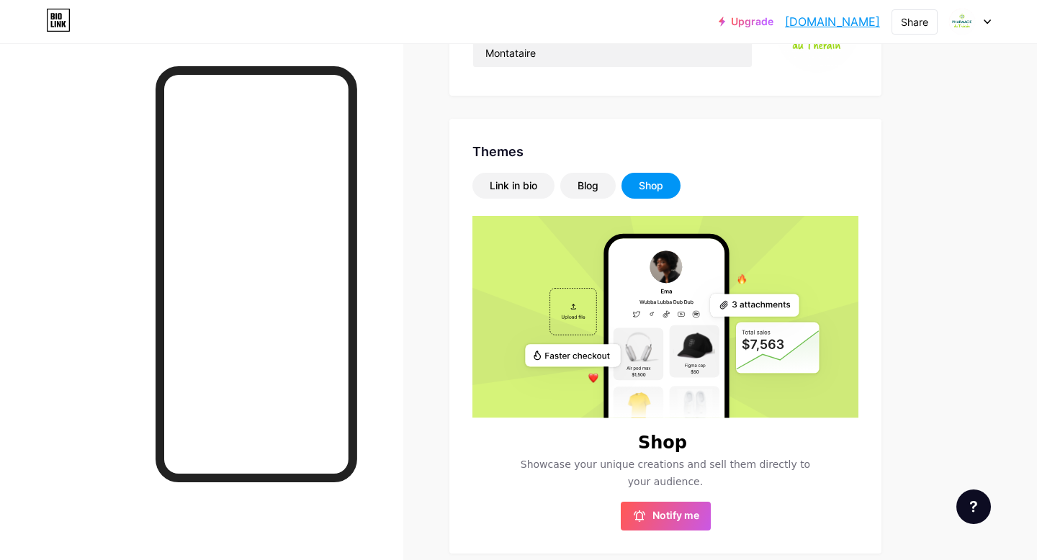
scroll to position [19, 0]
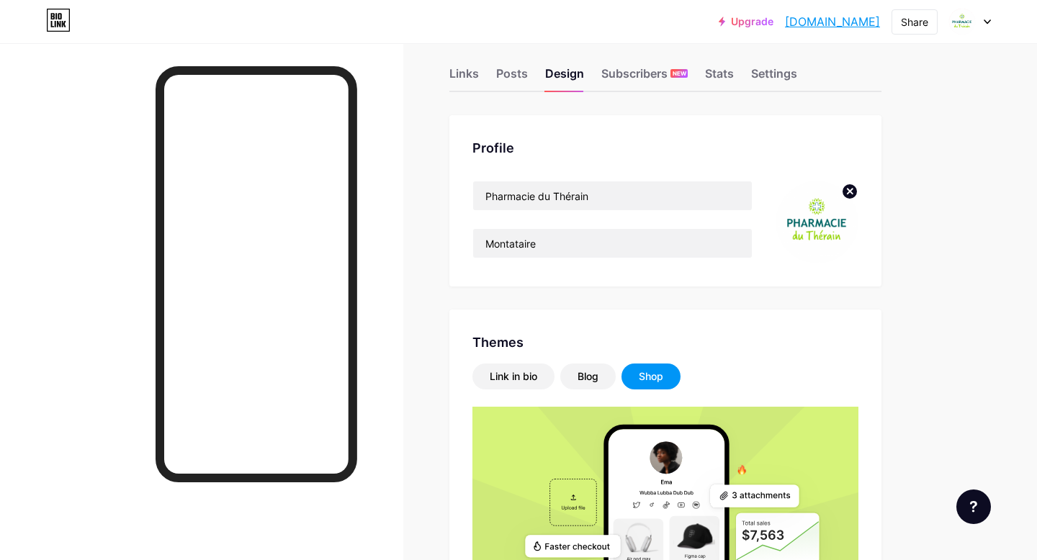
click at [512, 390] on div "Link in bio Blog Shop Shop Showcase your unique creations and sell them directl…" at bounding box center [666, 543] width 386 height 358
click at [515, 383] on div "Link in bio" at bounding box center [514, 377] width 48 height 14
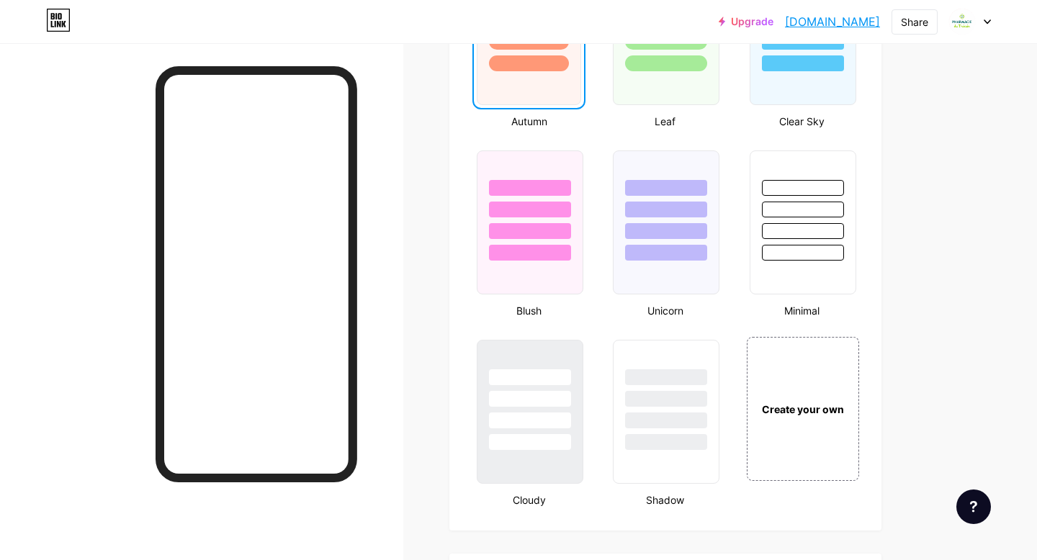
scroll to position [1450, 0]
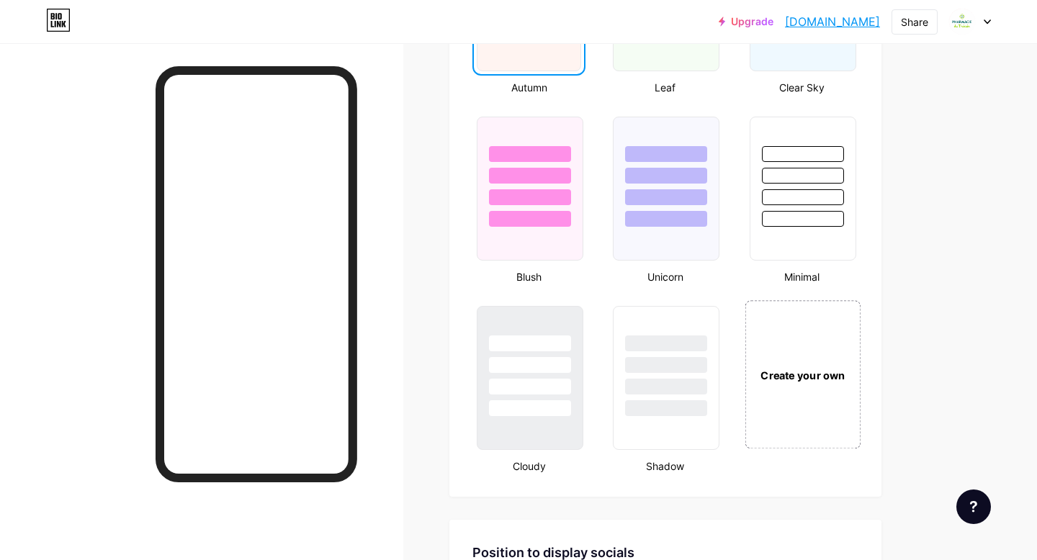
click at [790, 395] on div "Create your own" at bounding box center [803, 374] width 116 height 148
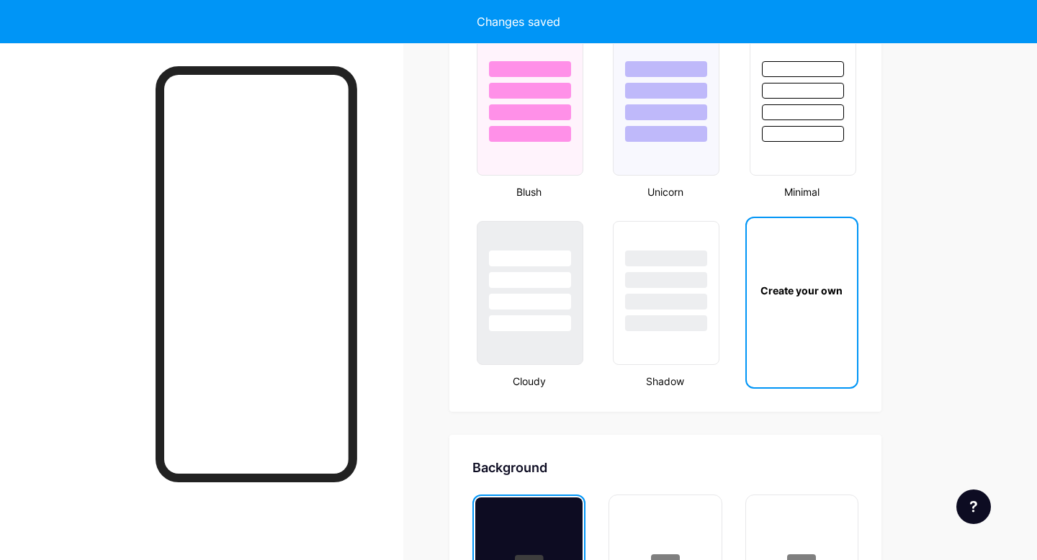
type input "#ffffff"
type input "#000000"
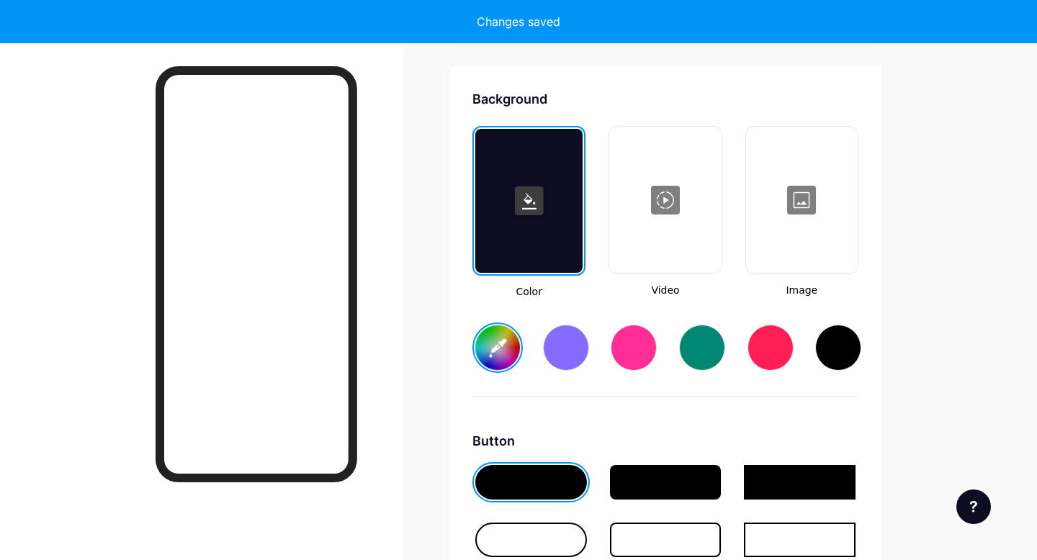
scroll to position [1913, 0]
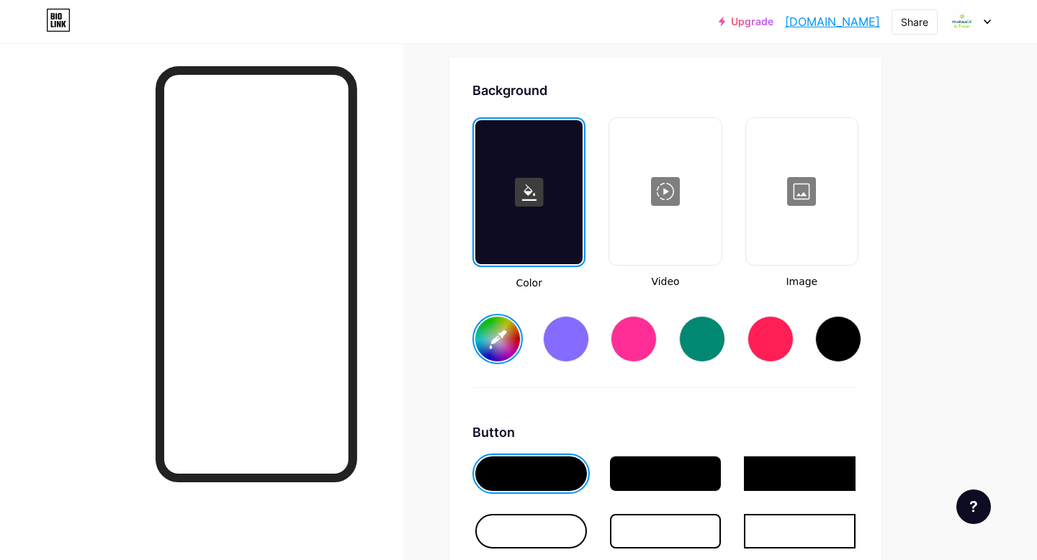
click at [791, 209] on div at bounding box center [802, 192] width 109 height 144
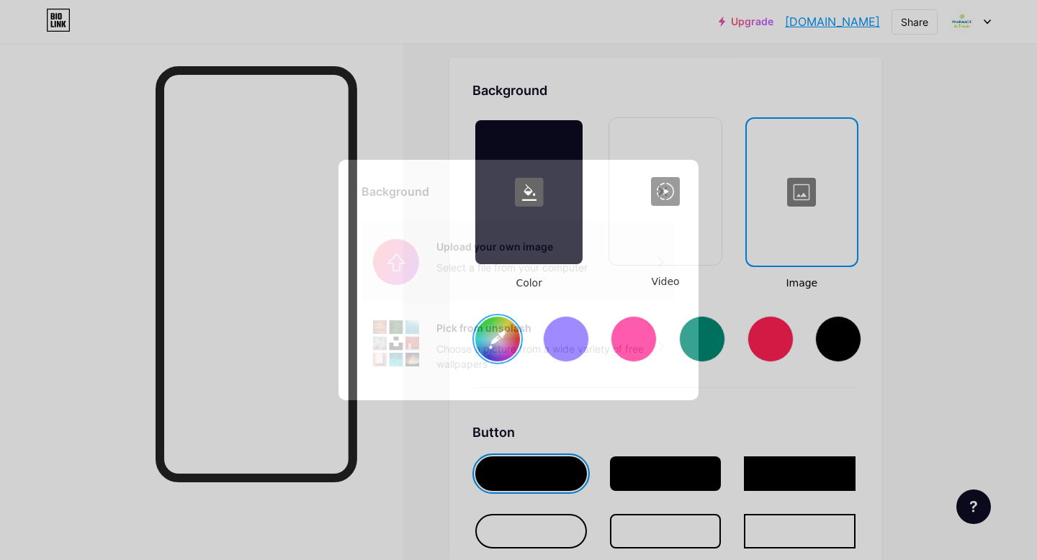
click at [565, 283] on input "file" at bounding box center [519, 262] width 314 height 81
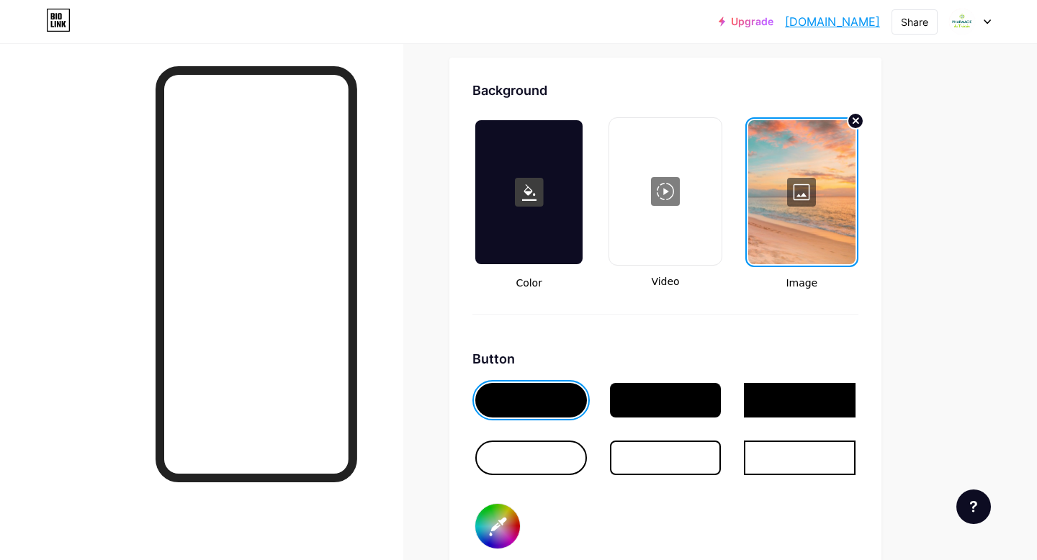
scroll to position [1930, 0]
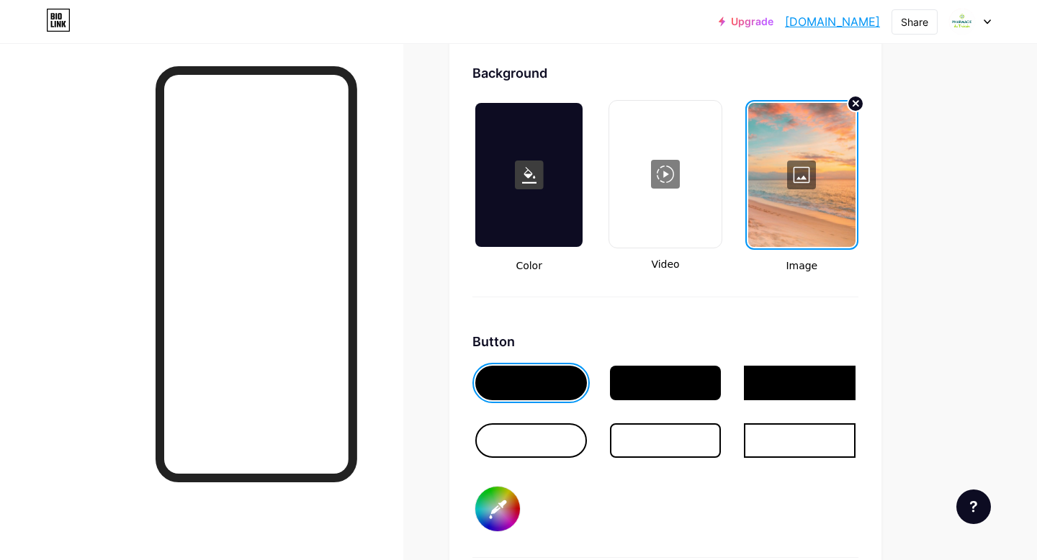
click at [812, 167] on div at bounding box center [801, 175] width 107 height 144
click at [500, 260] on input "file" at bounding box center [519, 262] width 314 height 81
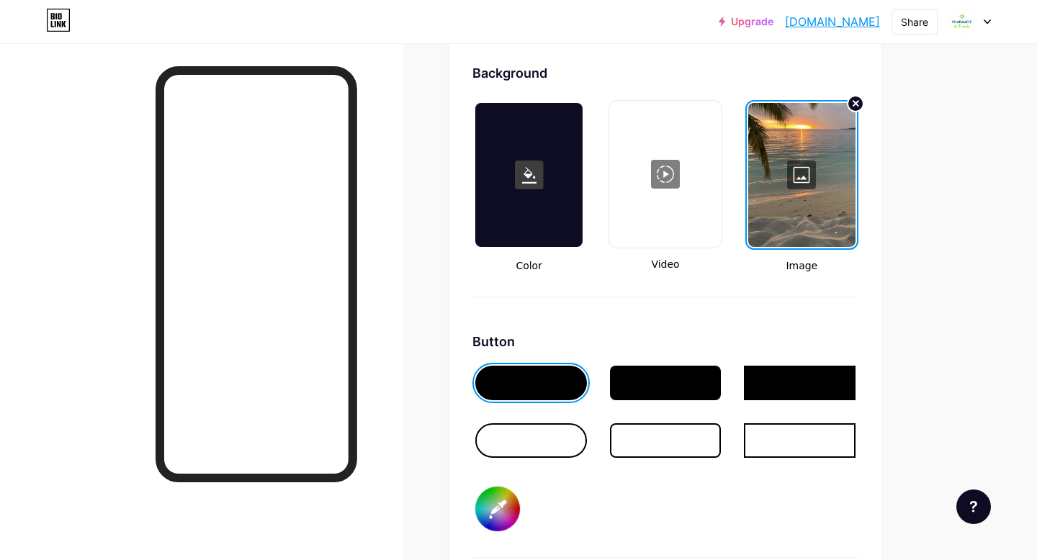
click at [568, 437] on div at bounding box center [531, 441] width 112 height 35
click at [661, 438] on div at bounding box center [666, 441] width 112 height 35
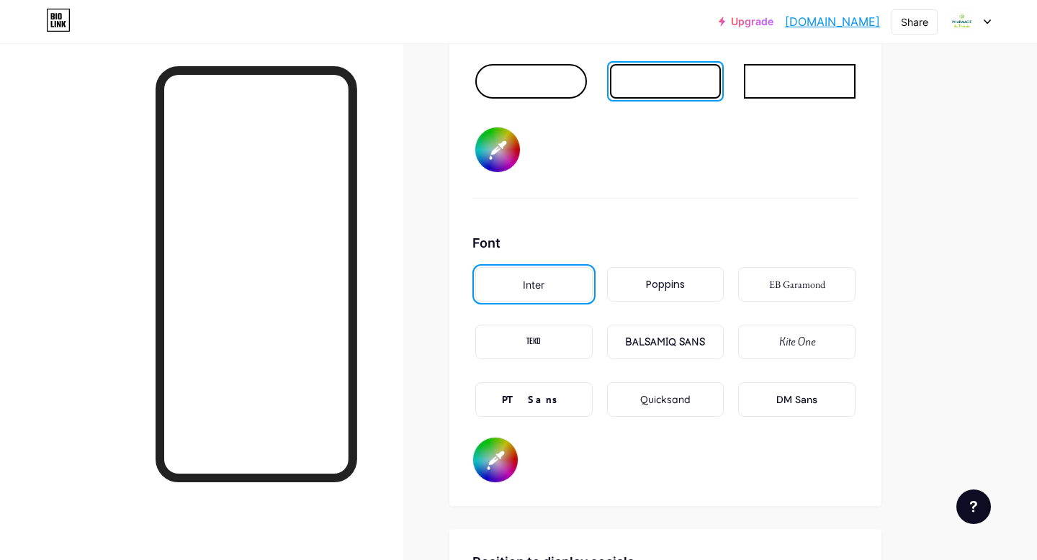
scroll to position [2312, 0]
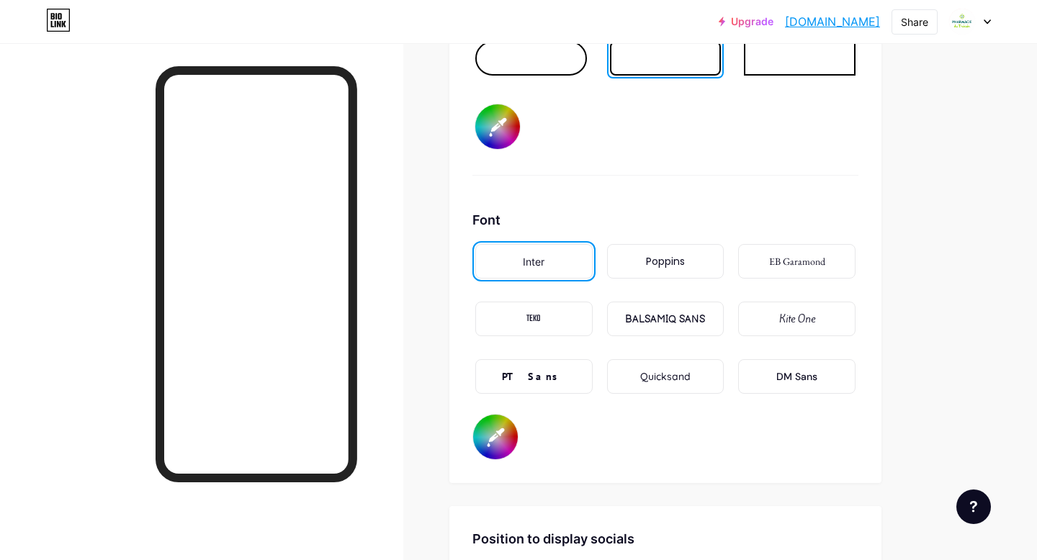
click at [506, 135] on input "#000000" at bounding box center [497, 126] width 45 height 45
click at [703, 146] on div "Button #ff0000" at bounding box center [666, 63] width 386 height 226
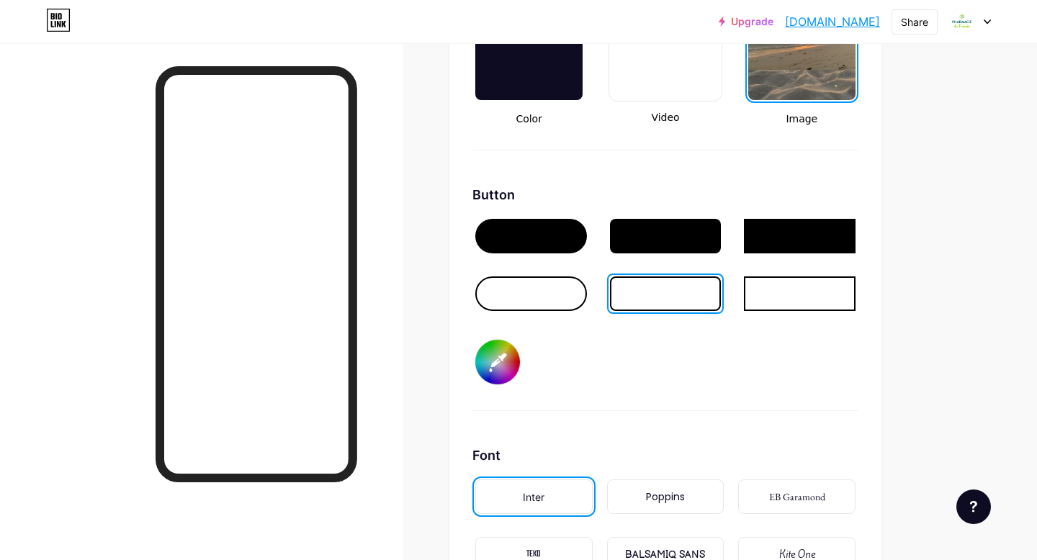
scroll to position [2078, 0]
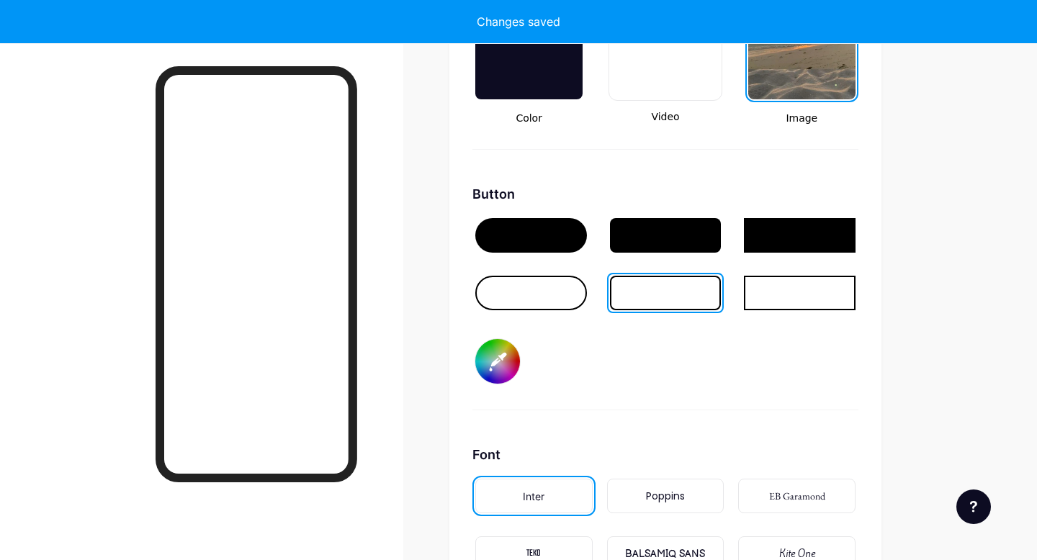
click at [675, 231] on div at bounding box center [666, 235] width 112 height 35
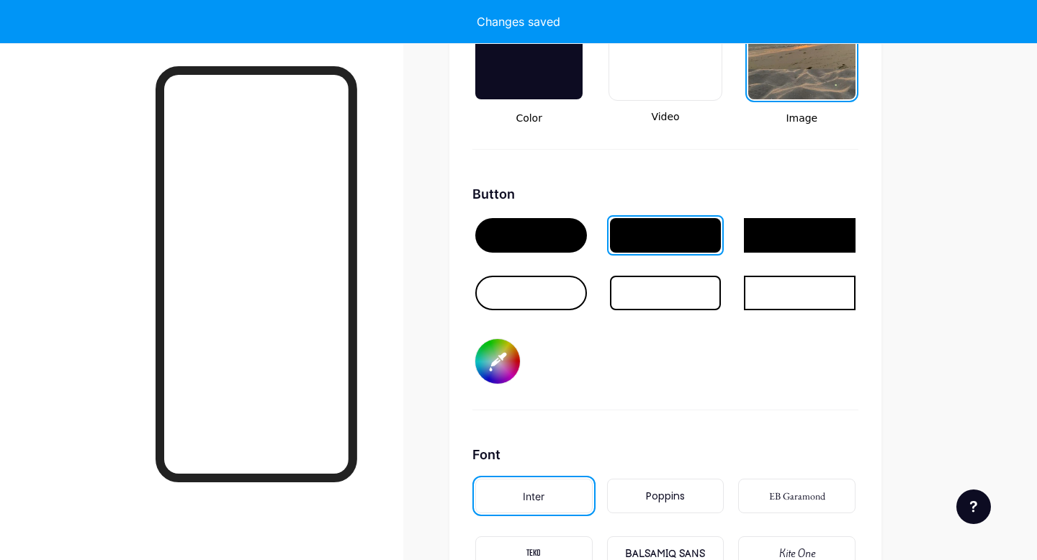
click at [503, 354] on input "#ff0000" at bounding box center [497, 361] width 45 height 45
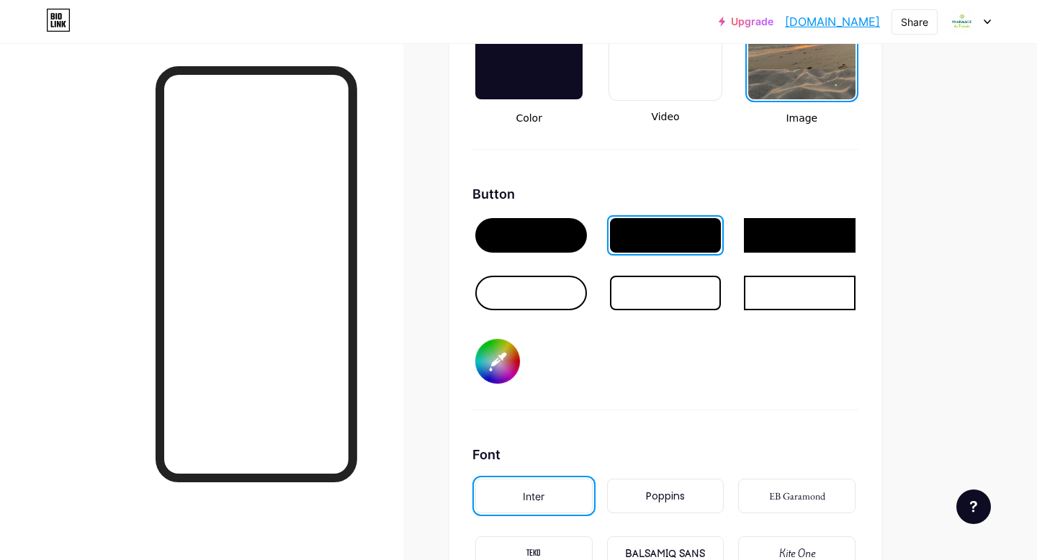
type input "#ffd2ad"
click at [645, 364] on div "Button #ffd2ad" at bounding box center [666, 297] width 386 height 226
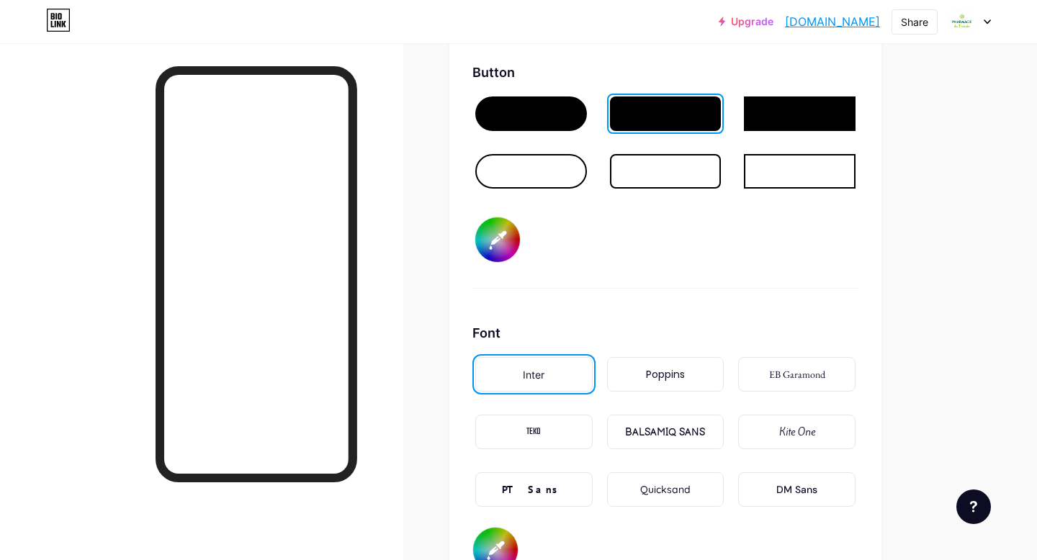
scroll to position [2242, 0]
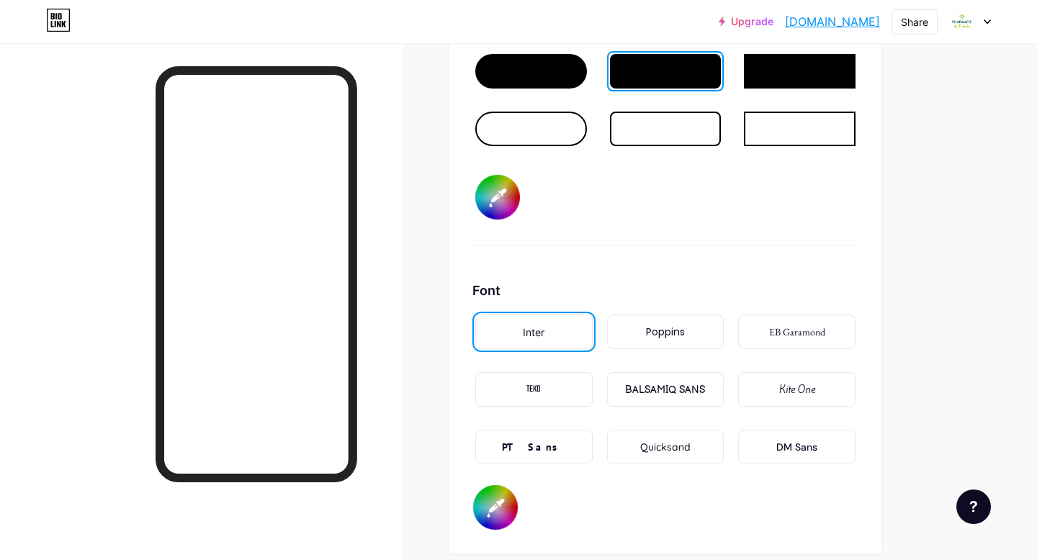
click at [658, 344] on div "Poppins" at bounding box center [665, 332] width 117 height 35
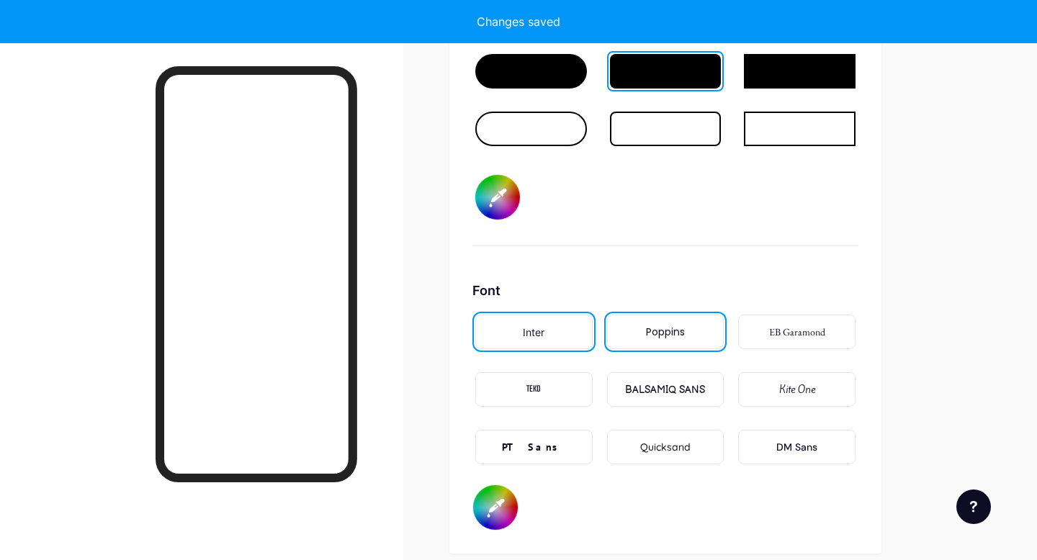
click at [786, 348] on div "EB Garamond" at bounding box center [796, 332] width 117 height 35
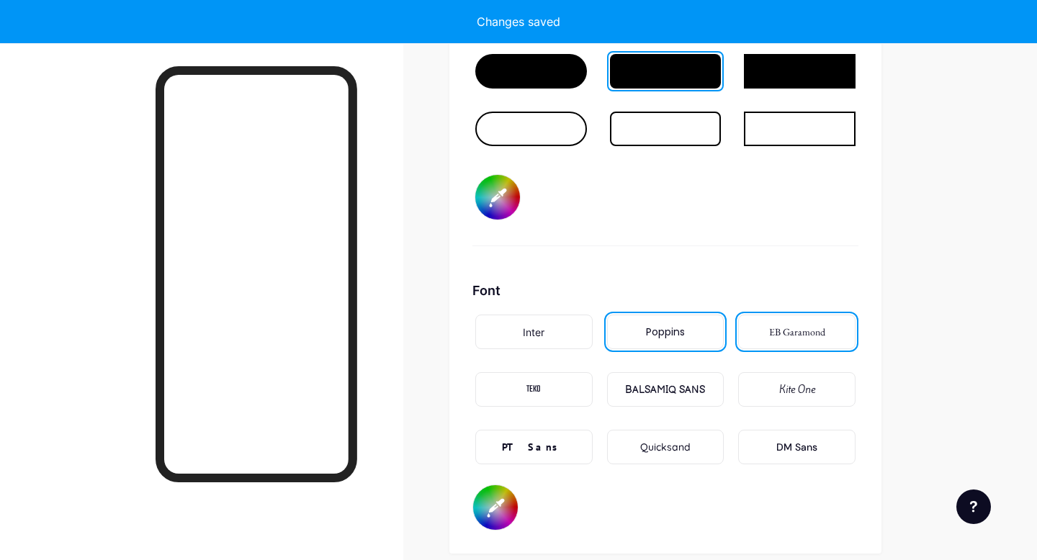
click at [795, 396] on div "Kite One" at bounding box center [797, 390] width 36 height 15
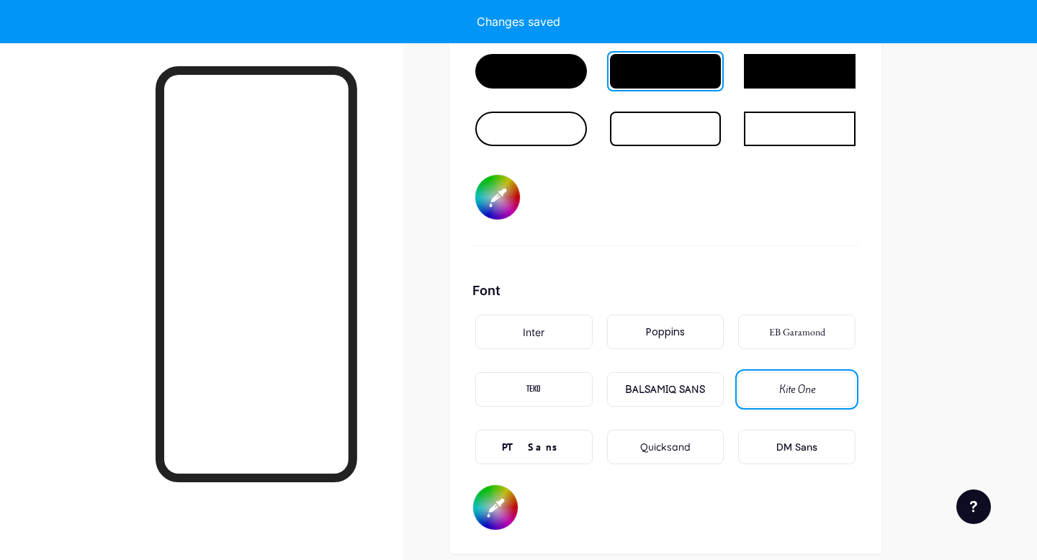
click at [692, 389] on div "BALSAMIQ SANS" at bounding box center [665, 390] width 80 height 15
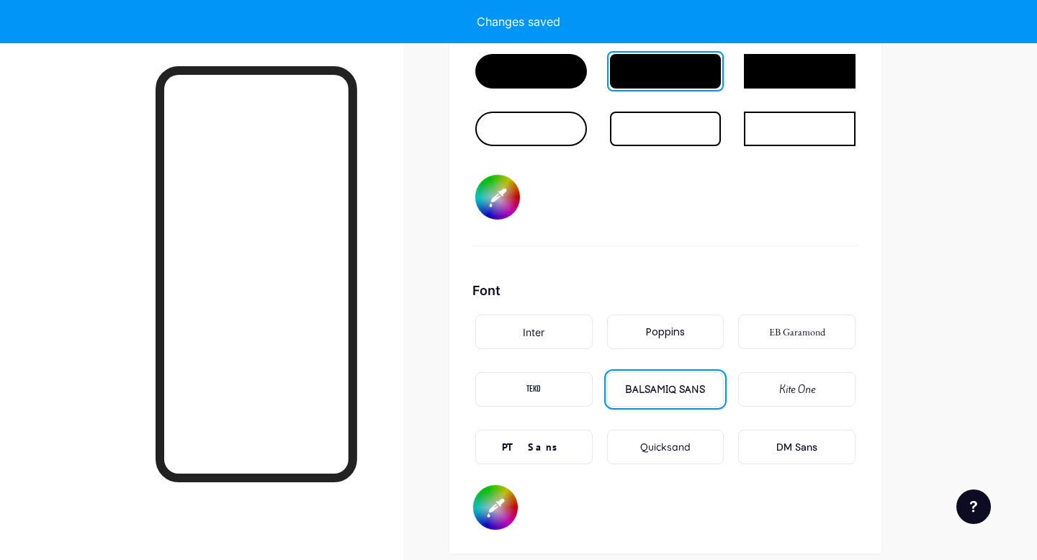
click at [579, 392] on div "TEKO" at bounding box center [533, 389] width 117 height 35
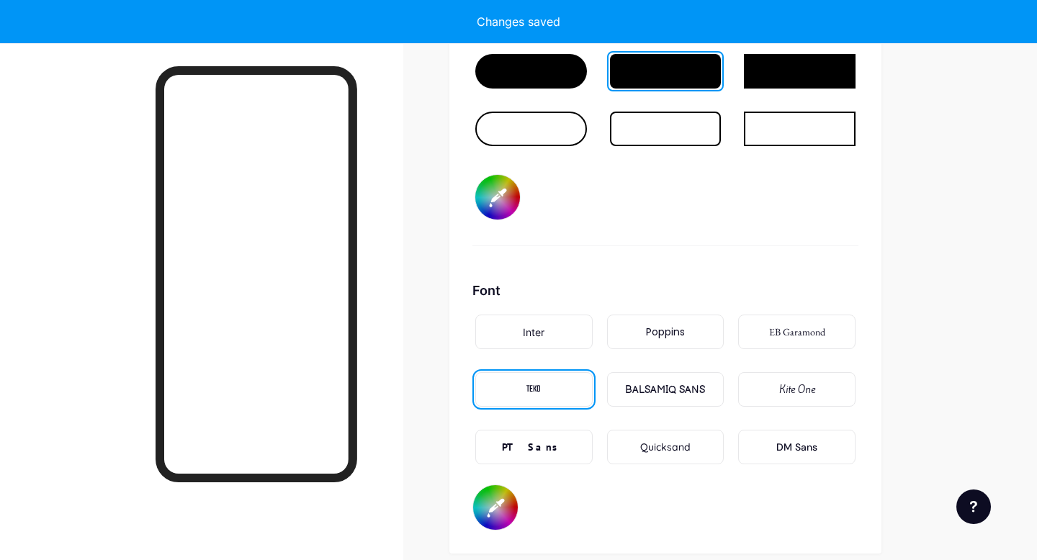
click at [636, 387] on div "BALSAMIQ SANS" at bounding box center [665, 390] width 80 height 15
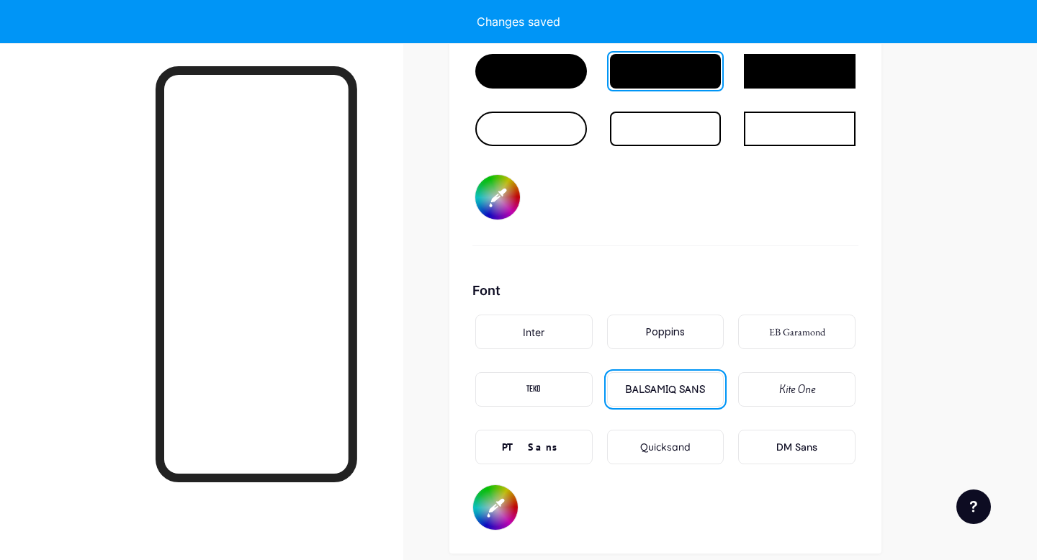
scroll to position [2336, 0]
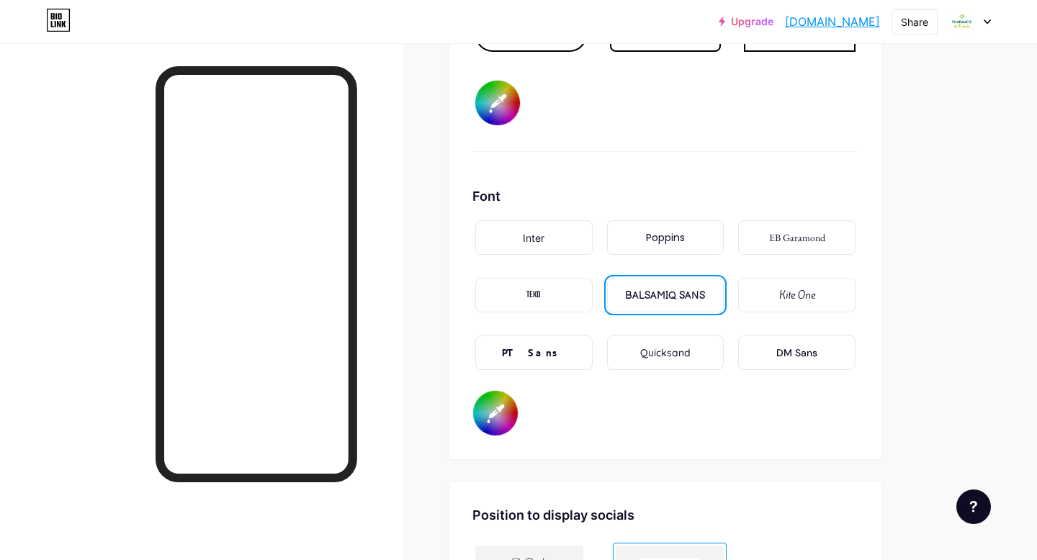
click at [563, 354] on div "PT Sans" at bounding box center [533, 353] width 117 height 35
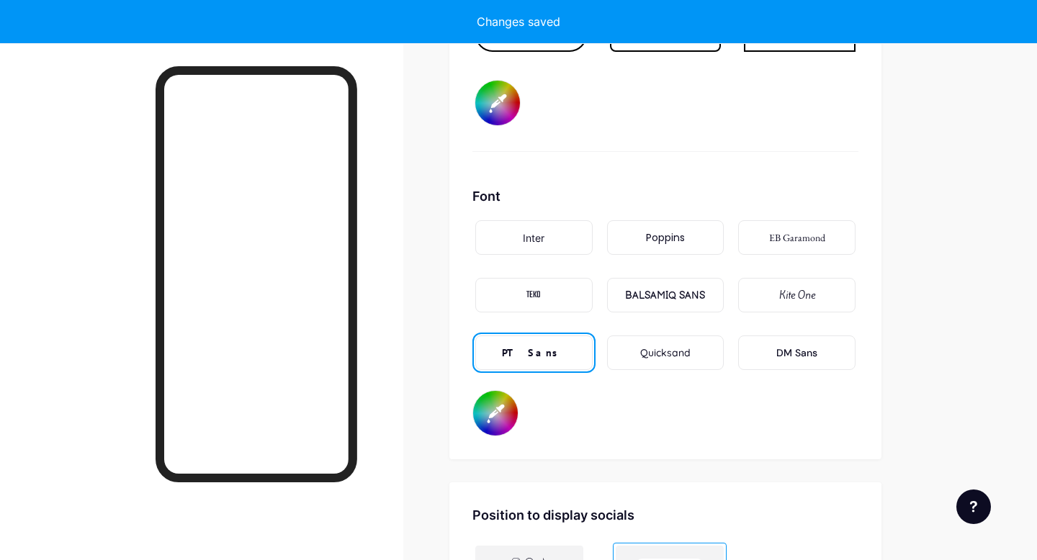
click at [653, 358] on div "Quicksand" at bounding box center [665, 353] width 50 height 15
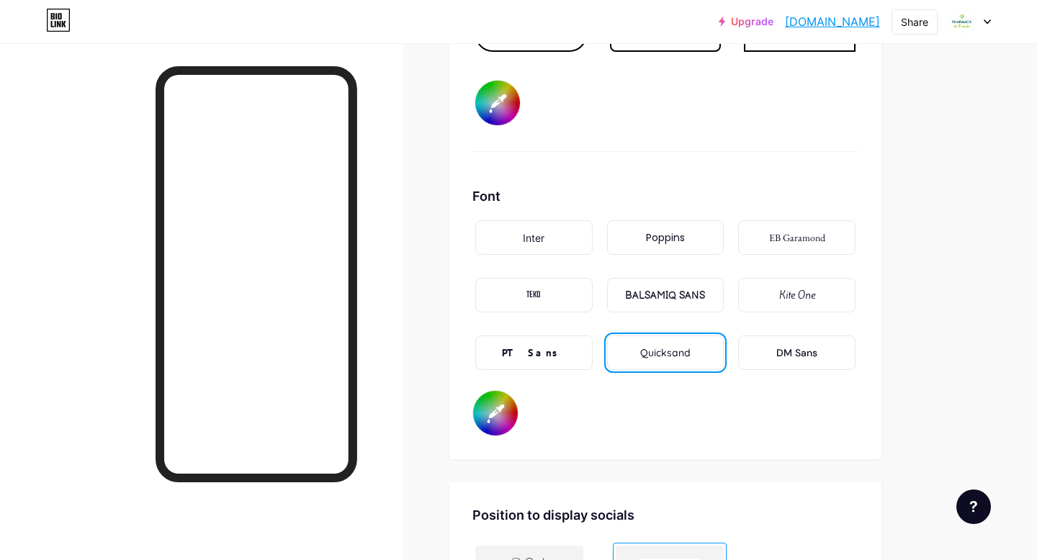
click at [803, 357] on div "DM Sans" at bounding box center [797, 353] width 41 height 15
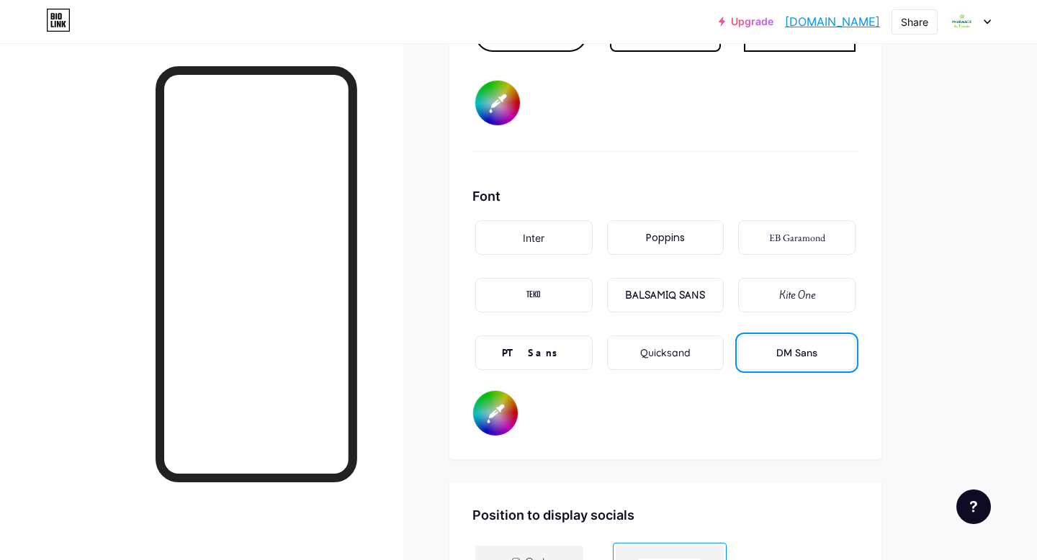
click at [795, 305] on div "Kite One" at bounding box center [796, 295] width 117 height 35
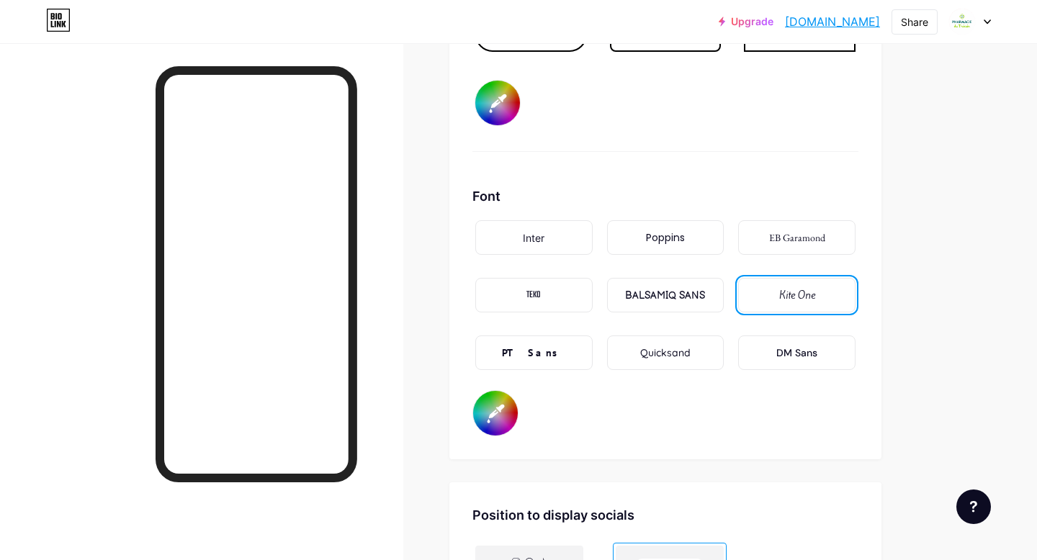
click at [793, 343] on div "DM Sans" at bounding box center [796, 353] width 117 height 35
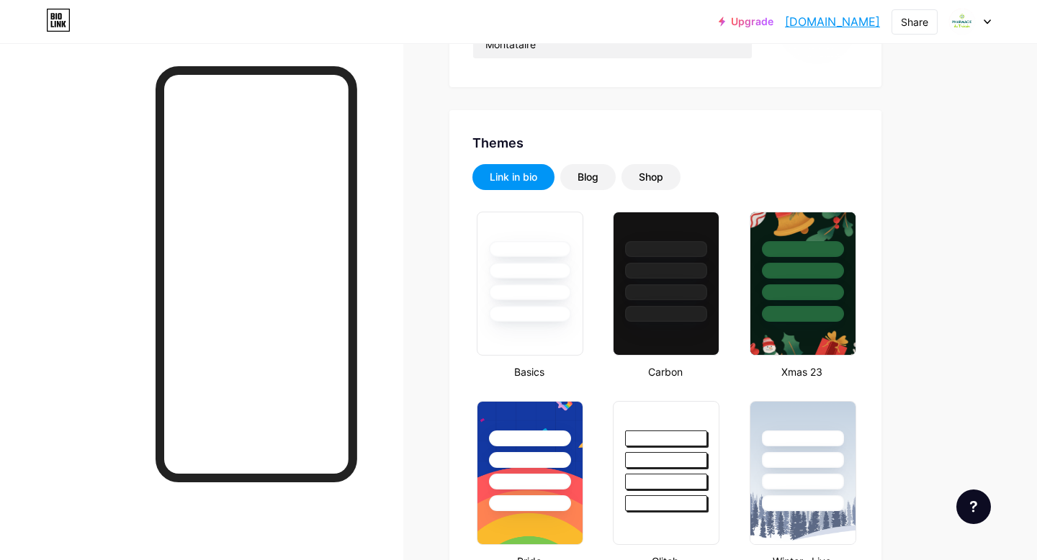
scroll to position [0, 0]
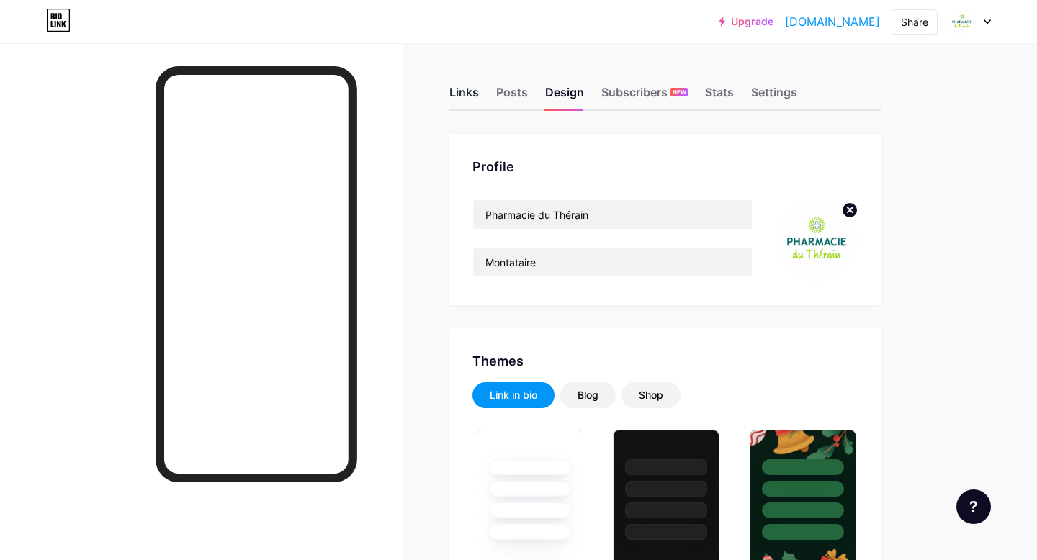
click at [478, 101] on div "Links" at bounding box center [465, 97] width 30 height 26
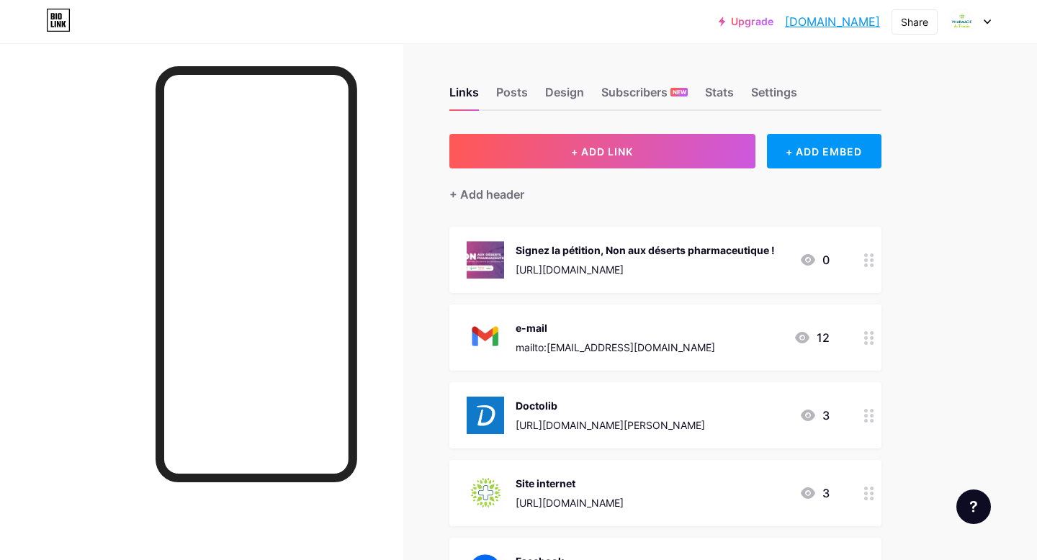
click at [633, 251] on div "Signez la pétition, Non aux déserts pharmaceutique !" at bounding box center [645, 250] width 259 height 15
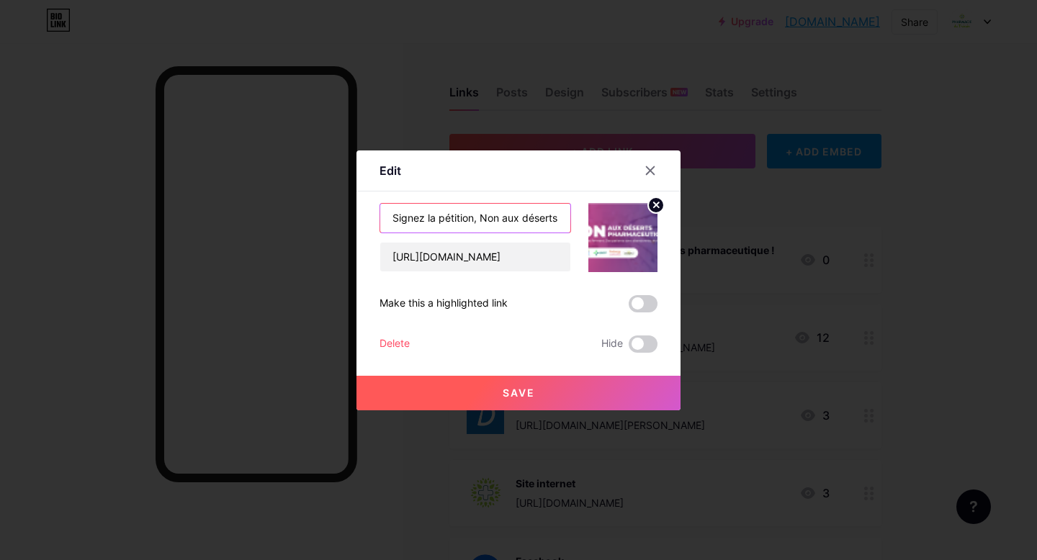
drag, startPoint x: 480, startPoint y: 220, endPoint x: 381, endPoint y: 222, distance: 99.4
click at [381, 222] on input "Signez la pétition, Non aux déserts pharmaceutique !" at bounding box center [475, 218] width 190 height 29
click at [567, 213] on input "Non aux déserts pharmaceutique !" at bounding box center [475, 218] width 190 height 29
type input "Non aux déserts pharmaceutique Signez la pétition !"
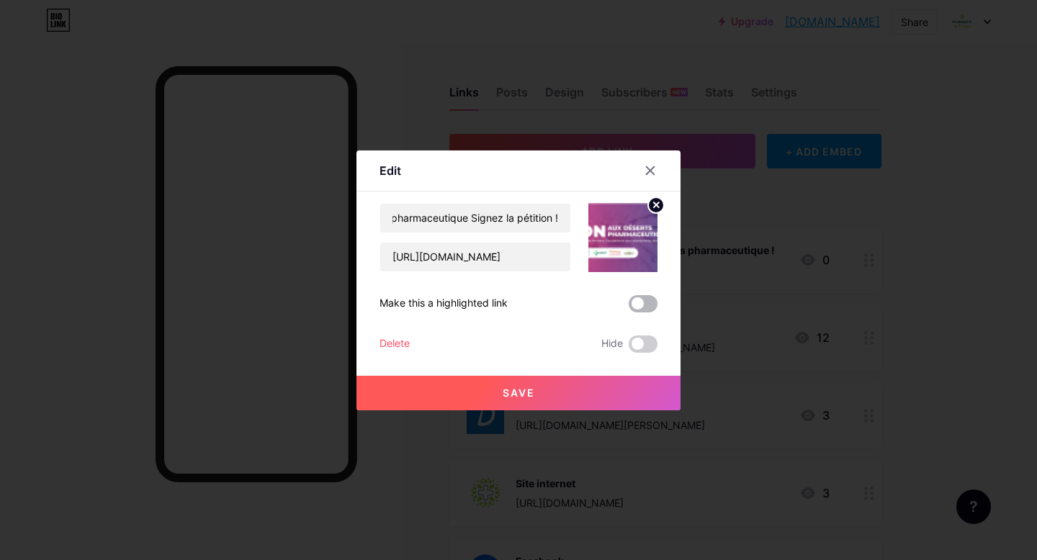
click at [651, 305] on span at bounding box center [643, 303] width 29 height 17
click at [629, 308] on input "checkbox" at bounding box center [629, 308] width 0 height 0
click at [558, 380] on button "Save" at bounding box center [519, 393] width 324 height 35
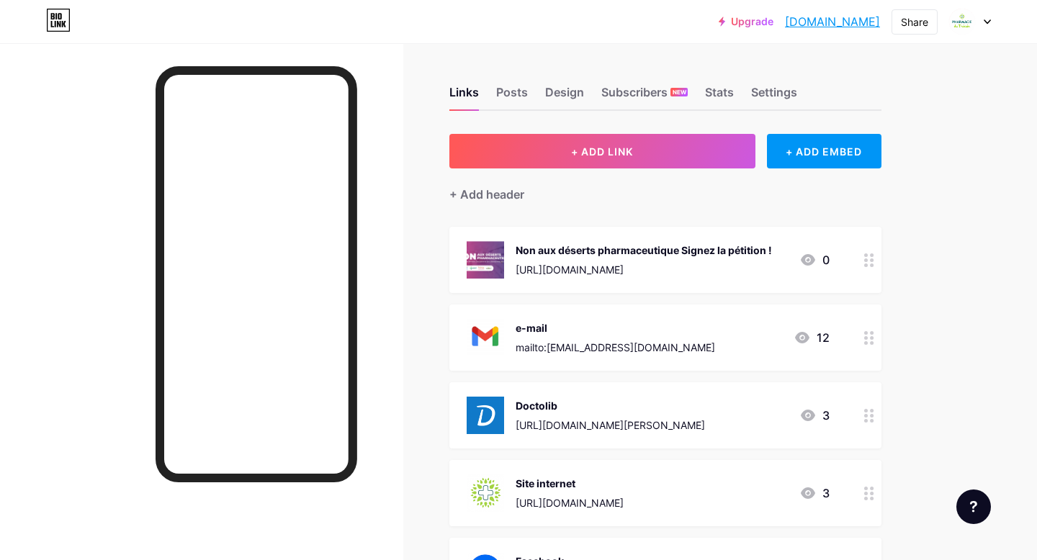
click at [689, 263] on div "[URL][DOMAIN_NAME]" at bounding box center [644, 269] width 256 height 15
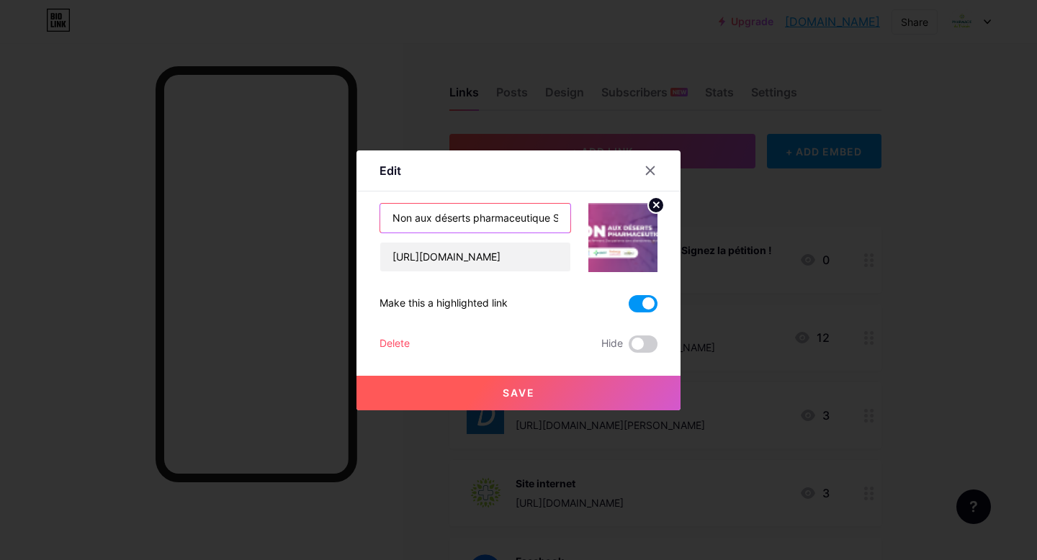
click at [531, 229] on input "Non aux déserts pharmaceutique Signez la pétition !" at bounding box center [475, 218] width 190 height 29
click at [553, 216] on input "Non aux déserts pharmaceutique Signez la pétition !" at bounding box center [475, 218] width 190 height 29
type input "Non aux déserts pharmaceutique !Signez la pétition"
click at [522, 402] on button "Save" at bounding box center [519, 393] width 324 height 35
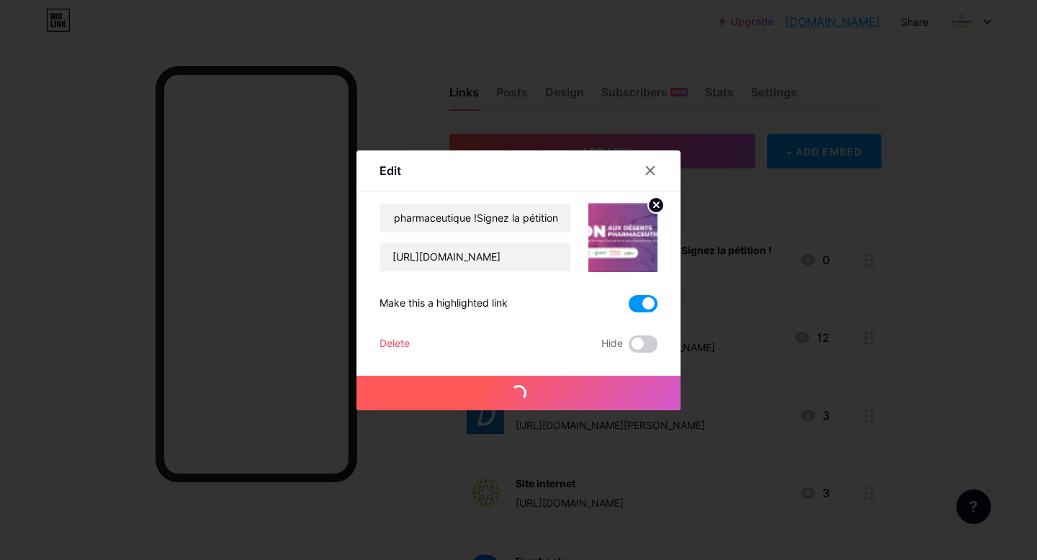
scroll to position [0, 0]
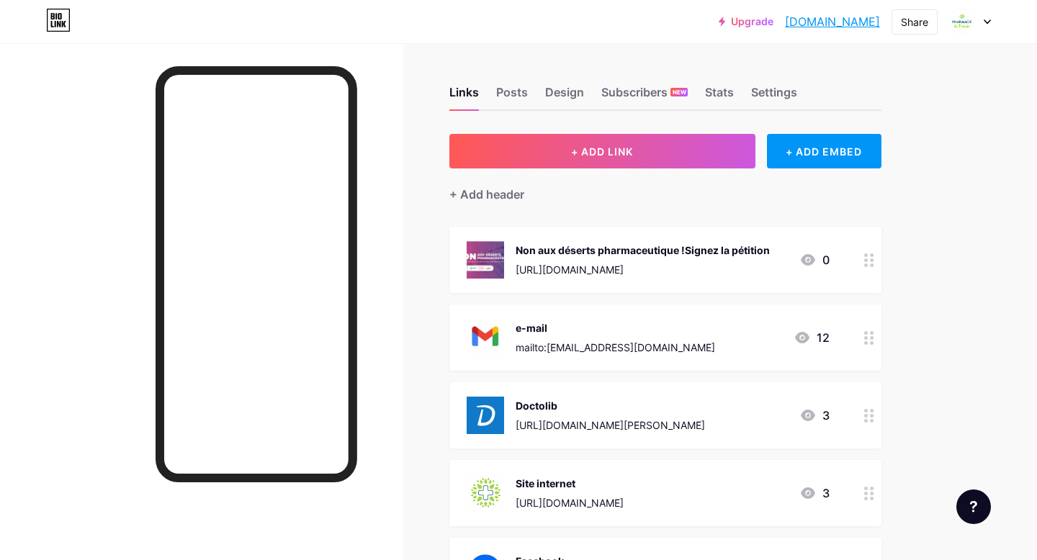
click at [658, 241] on div "Non aux déserts pharmaceutique !Signez la pétition [URL][DOMAIN_NAME]" at bounding box center [643, 259] width 254 height 37
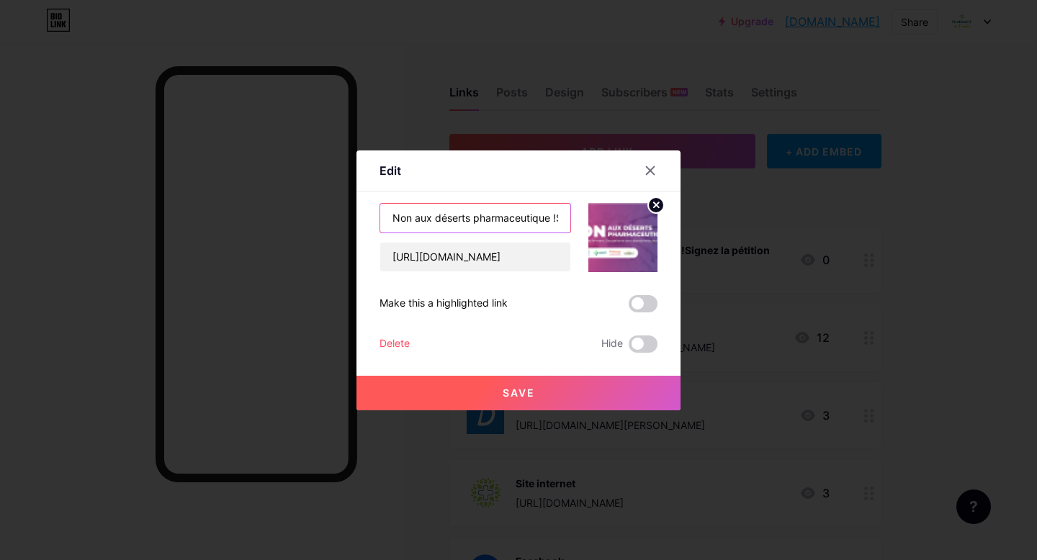
click at [540, 226] on input "Non aux déserts pharmaceutique !Signez la pétition" at bounding box center [475, 218] width 190 height 29
click at [555, 217] on input "Non aux déserts pharmaceutique !Signez la pétition" at bounding box center [475, 218] width 190 height 29
type input "Non aux déserts pharmaceutique ! Signez la pétition"
click at [531, 395] on span "Save" at bounding box center [519, 393] width 32 height 12
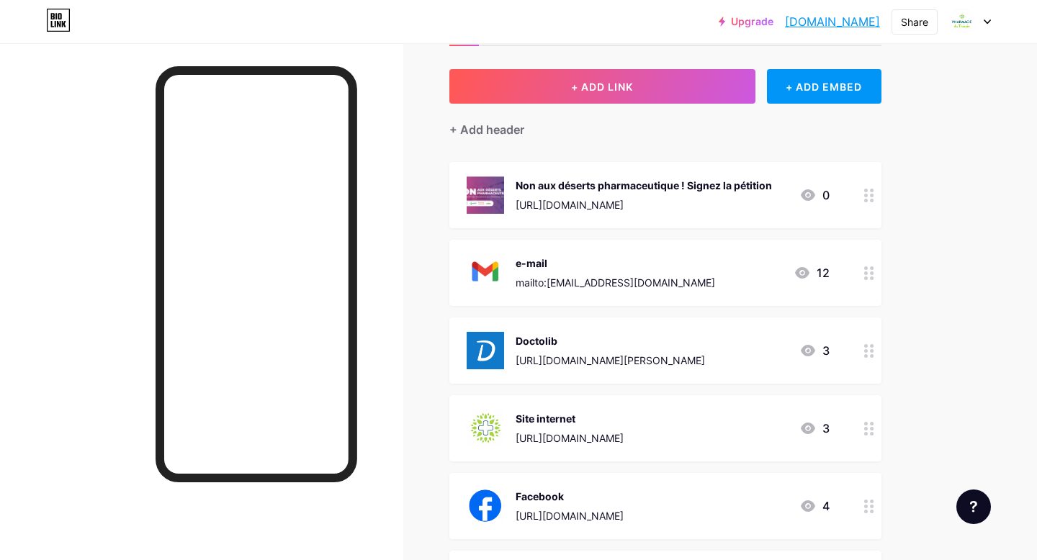
scroll to position [0, 0]
